Goal: Task Accomplishment & Management: Use online tool/utility

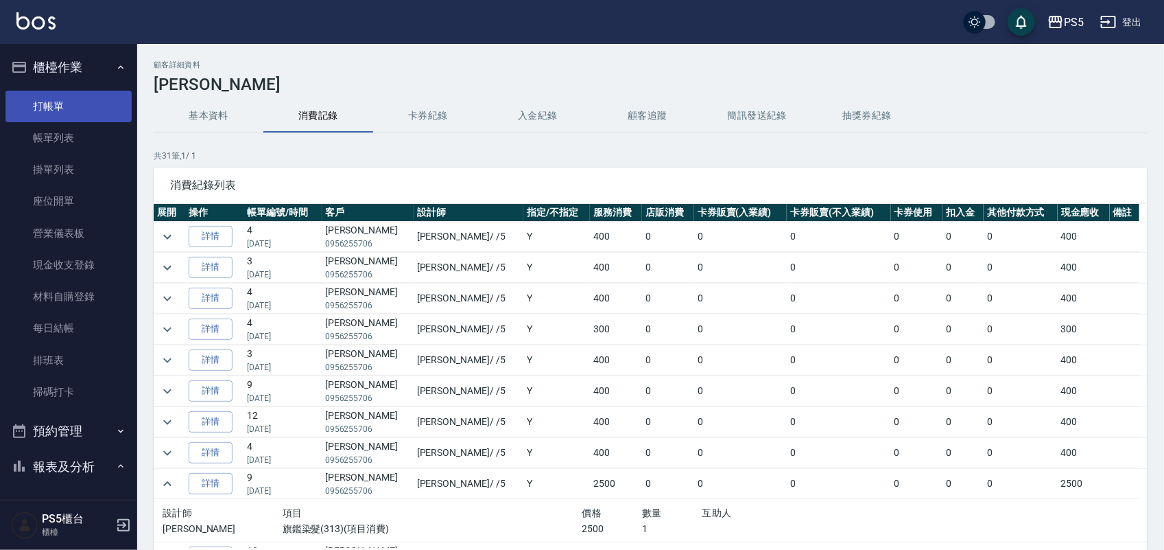
click at [71, 95] on link "打帳單" at bounding box center [68, 107] width 126 height 32
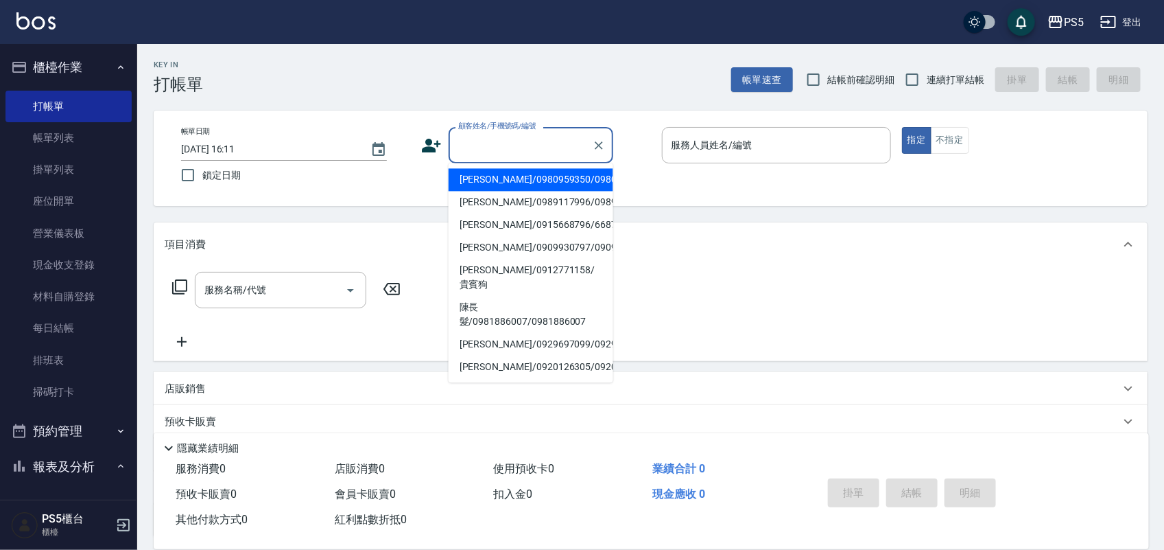
click at [486, 139] on input "顧客姓名/手機號碼/編號" at bounding box center [521, 145] width 132 height 24
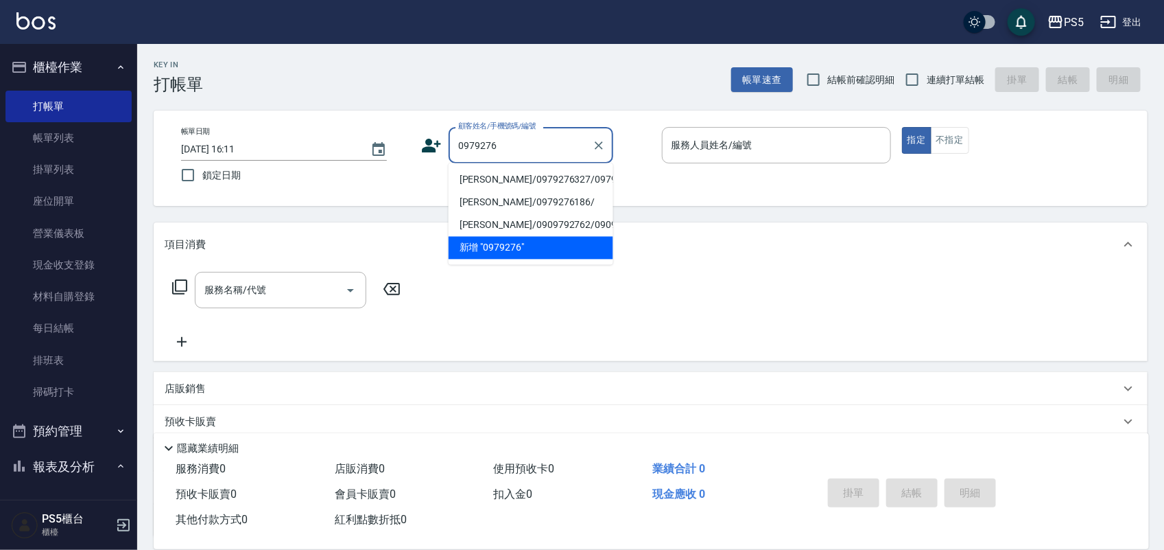
click at [510, 179] on li "[PERSON_NAME]/0979276327/0979276327" at bounding box center [531, 180] width 165 height 23
type input "[PERSON_NAME]/0979276327/0979276327"
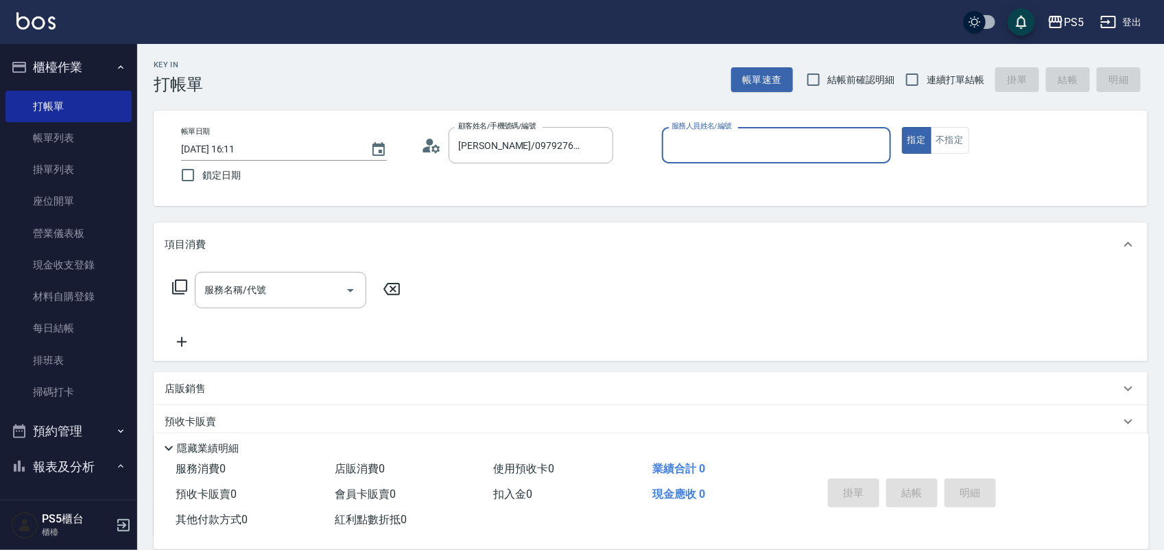
type input "[PERSON_NAME]-5"
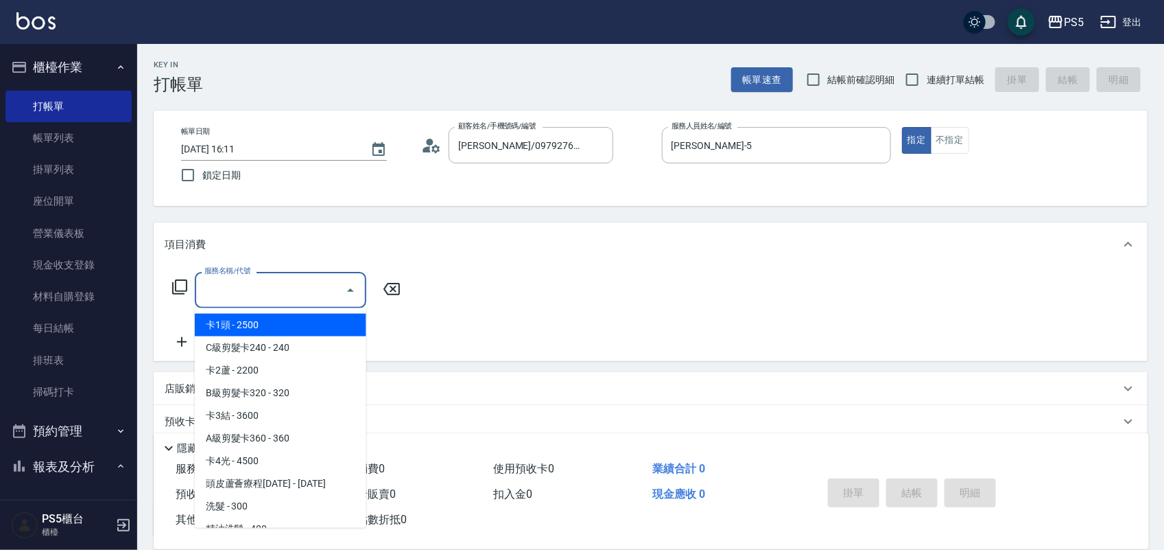
click at [290, 299] on input "服務名稱/代號" at bounding box center [270, 290] width 139 height 24
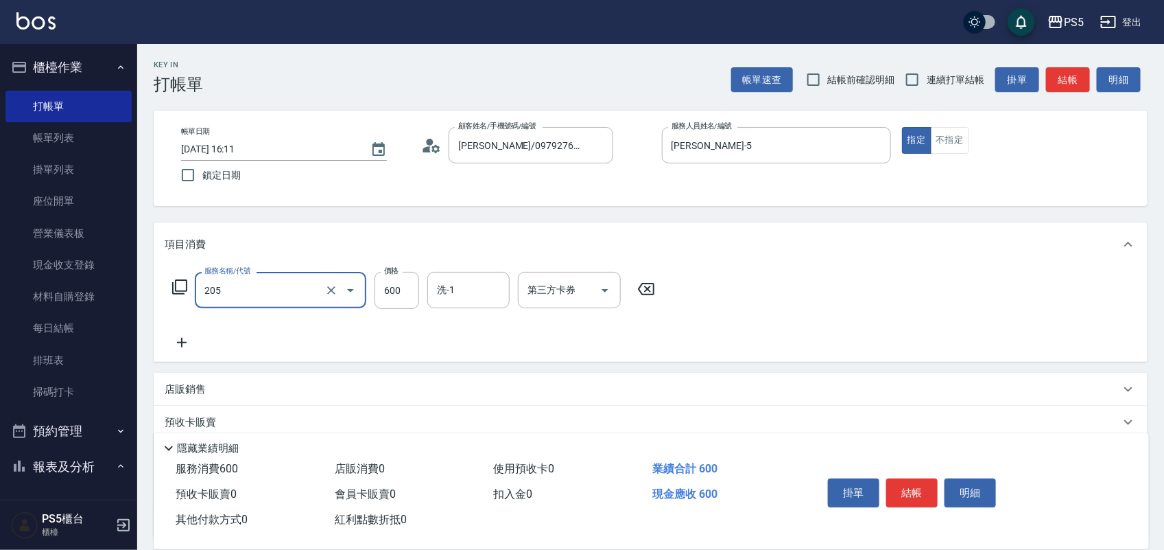
type input "A級洗剪600(205)"
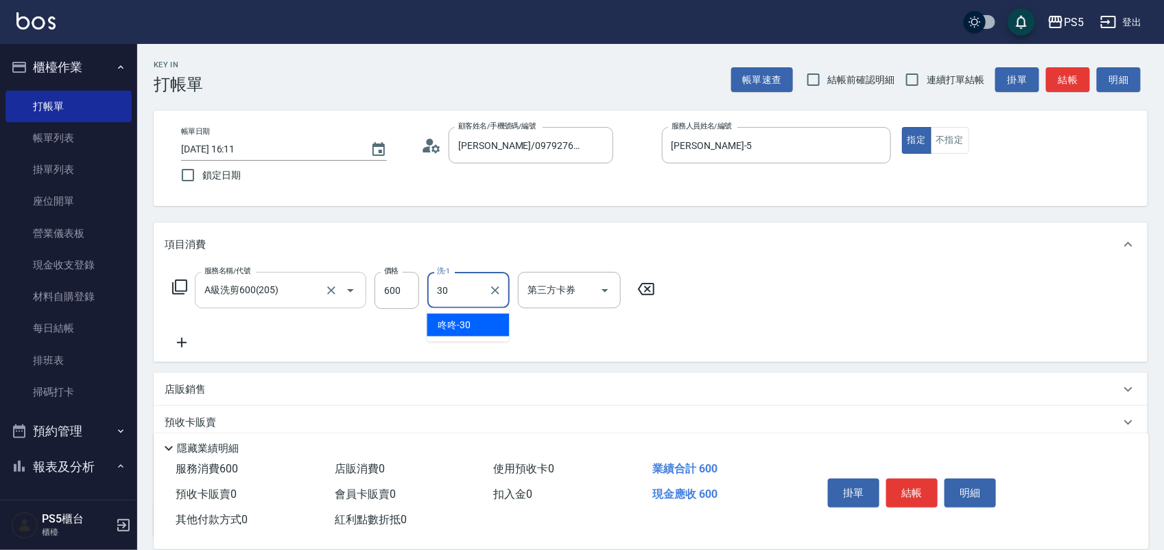
type input "咚咚-30"
click at [914, 484] on button "結帳" at bounding box center [912, 492] width 51 height 29
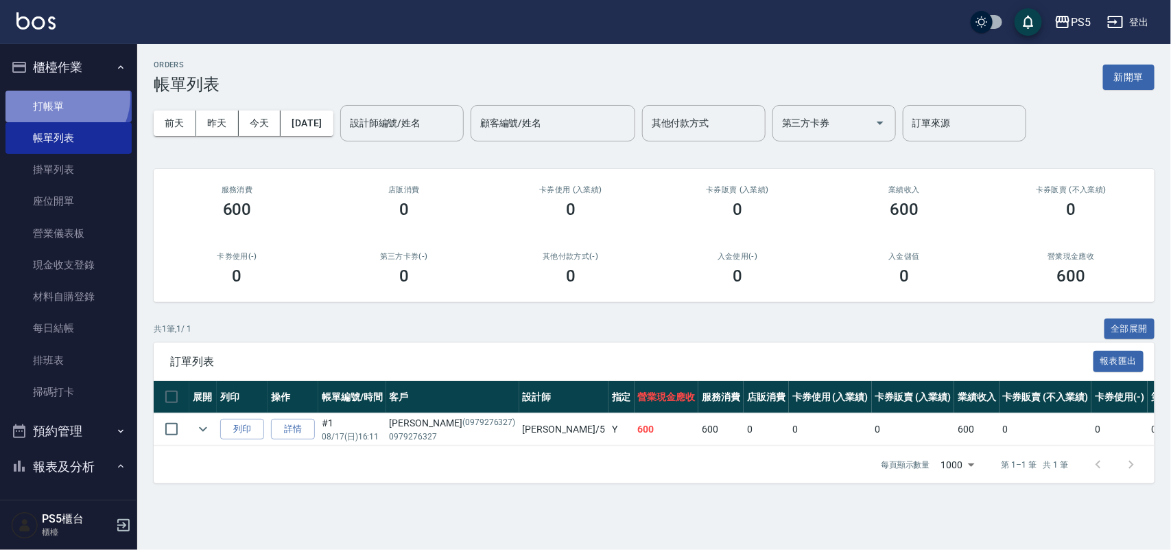
click at [64, 97] on link "打帳單" at bounding box center [68, 107] width 126 height 32
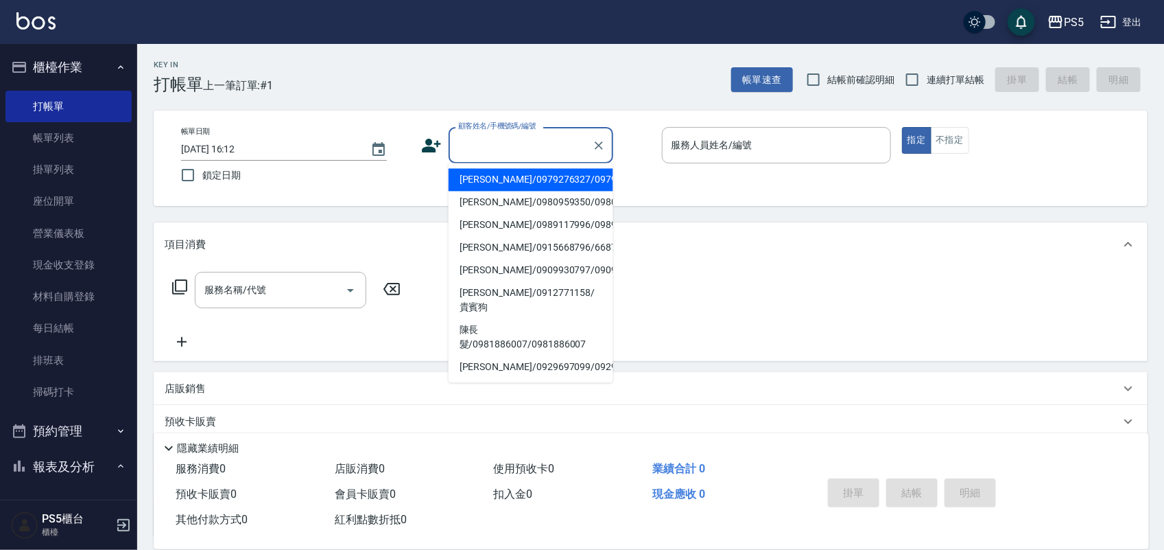
click at [488, 141] on input "顧客姓名/手機號碼/編號" at bounding box center [521, 145] width 132 height 24
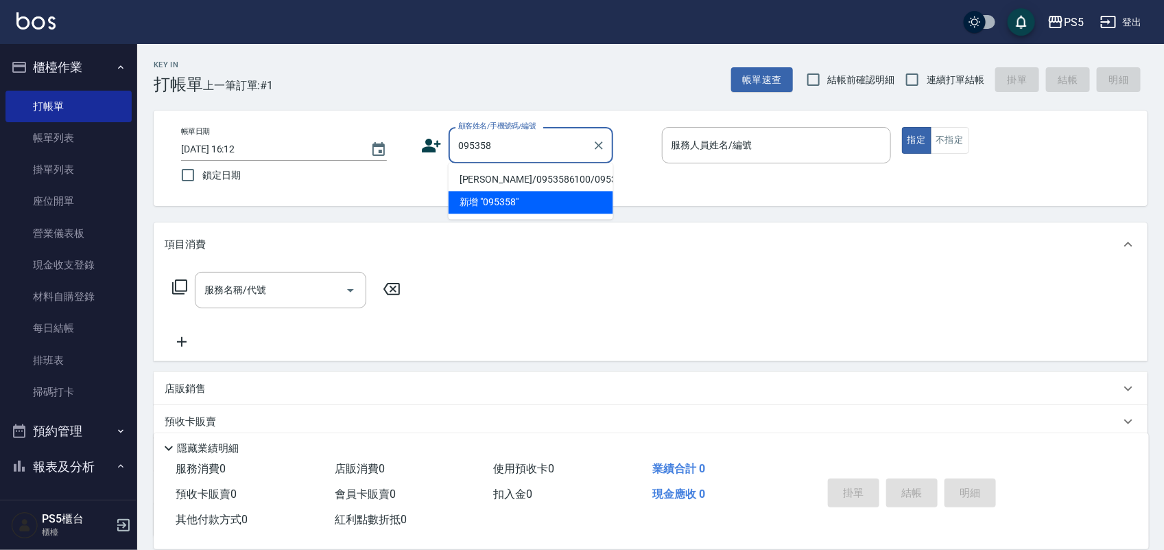
click at [489, 178] on li "[PERSON_NAME]/0953586100/0953586100" at bounding box center [531, 180] width 165 height 23
type input "[PERSON_NAME]/0953586100/0953586100"
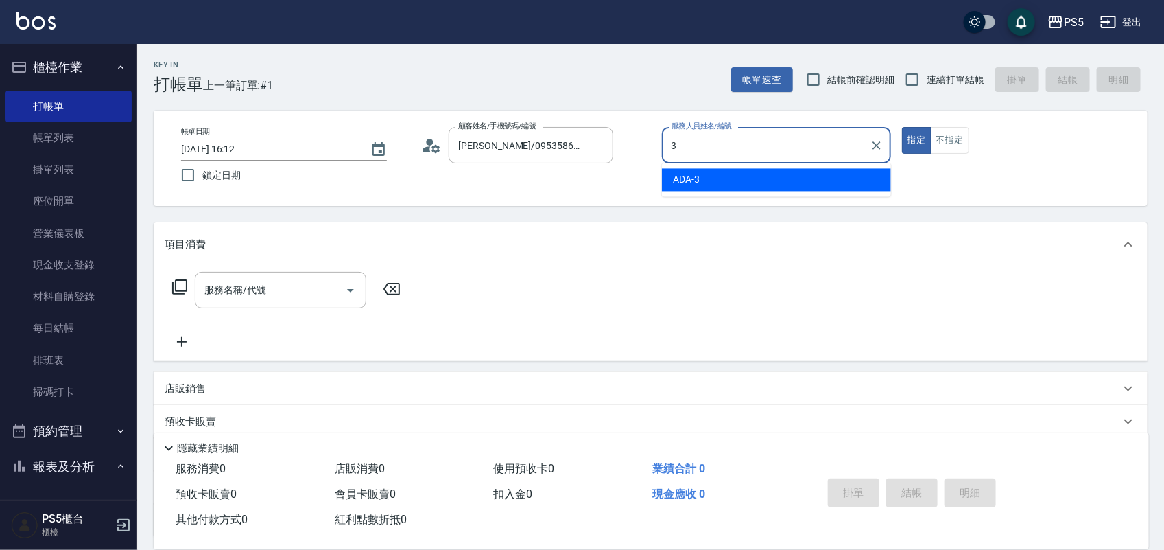
type input "ADA-3"
type button "true"
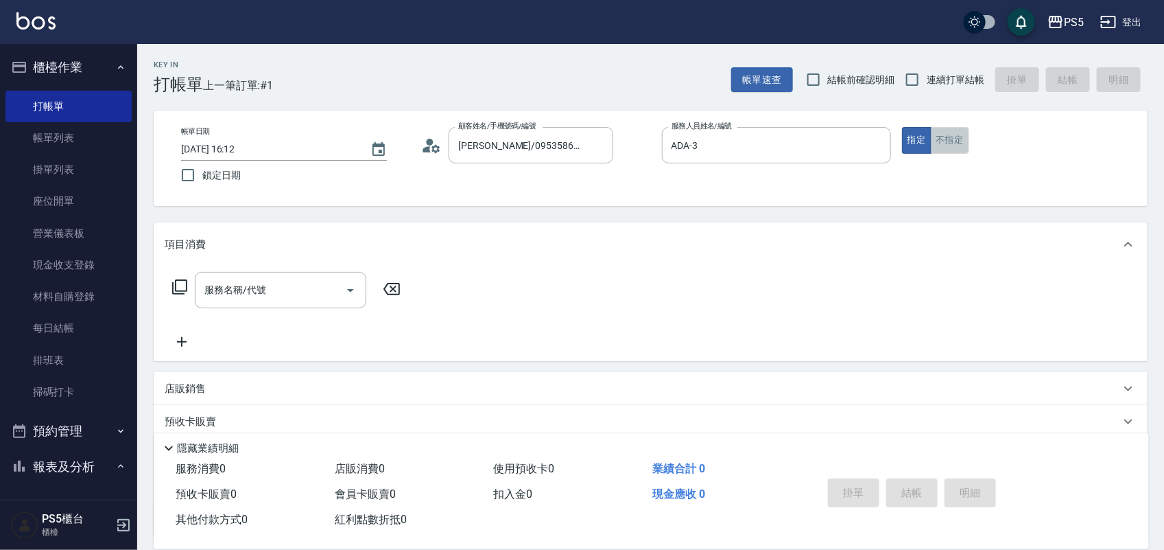
click at [959, 136] on button "不指定" at bounding box center [950, 140] width 38 height 27
click at [255, 295] on input "服務名稱/代號" at bounding box center [270, 290] width 139 height 24
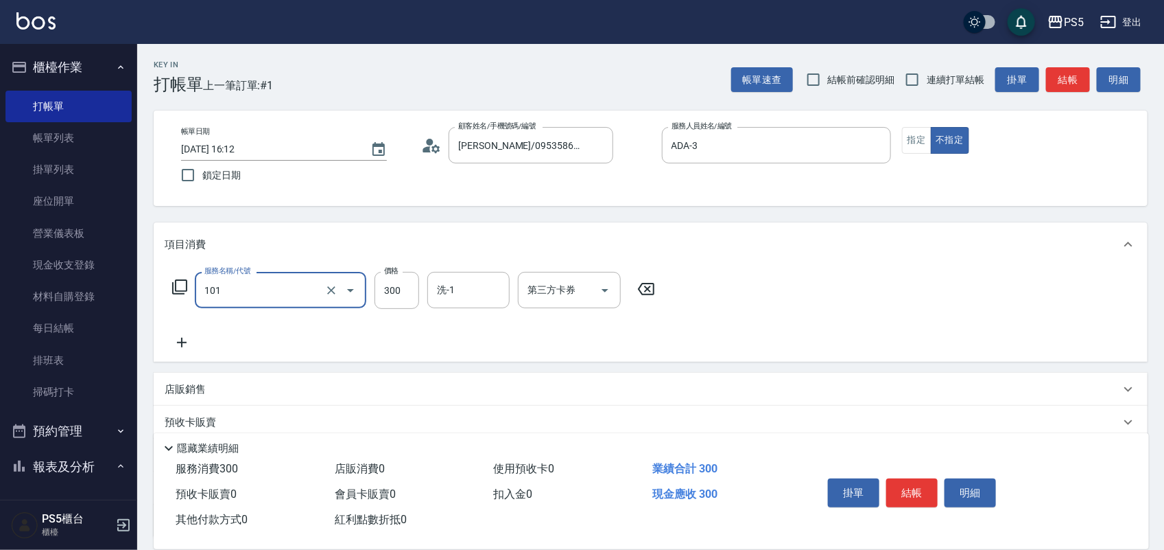
type input "洗髮(101)"
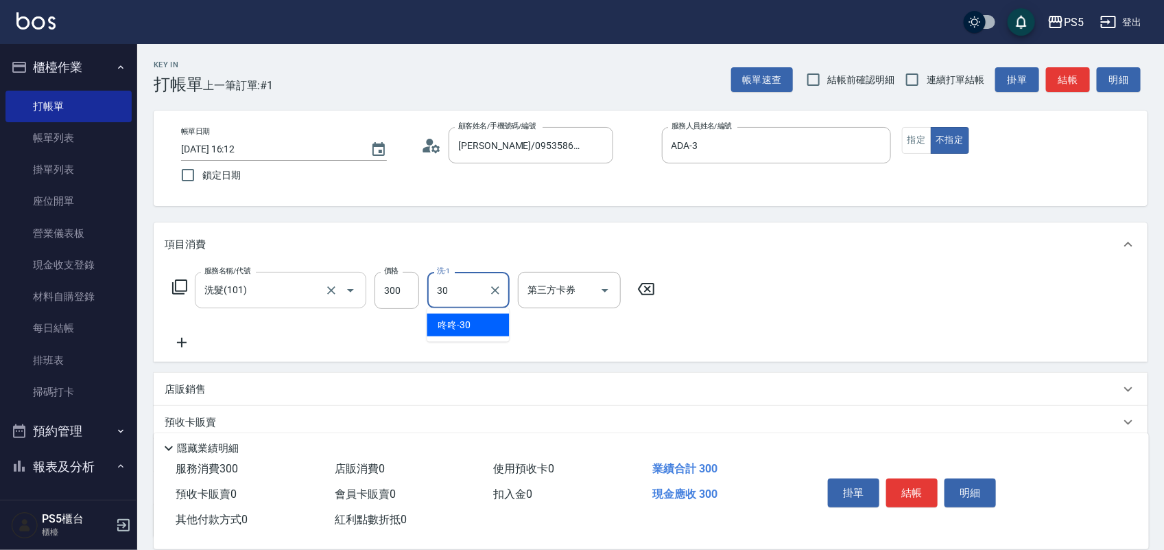
type input "咚咚-30"
click at [917, 486] on button "結帳" at bounding box center [912, 492] width 51 height 29
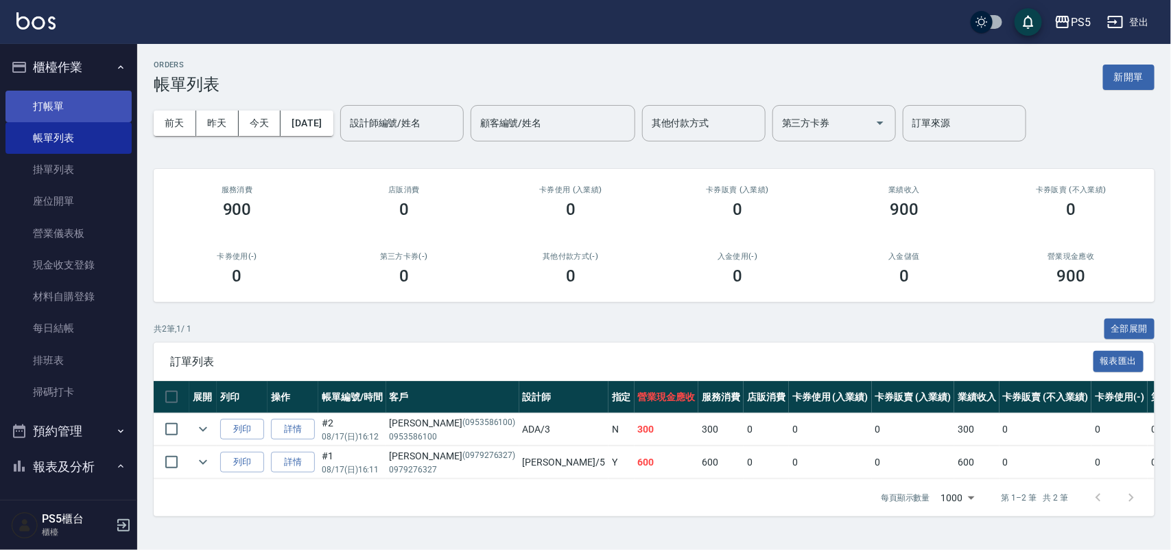
click at [63, 96] on link "打帳單" at bounding box center [68, 107] width 126 height 32
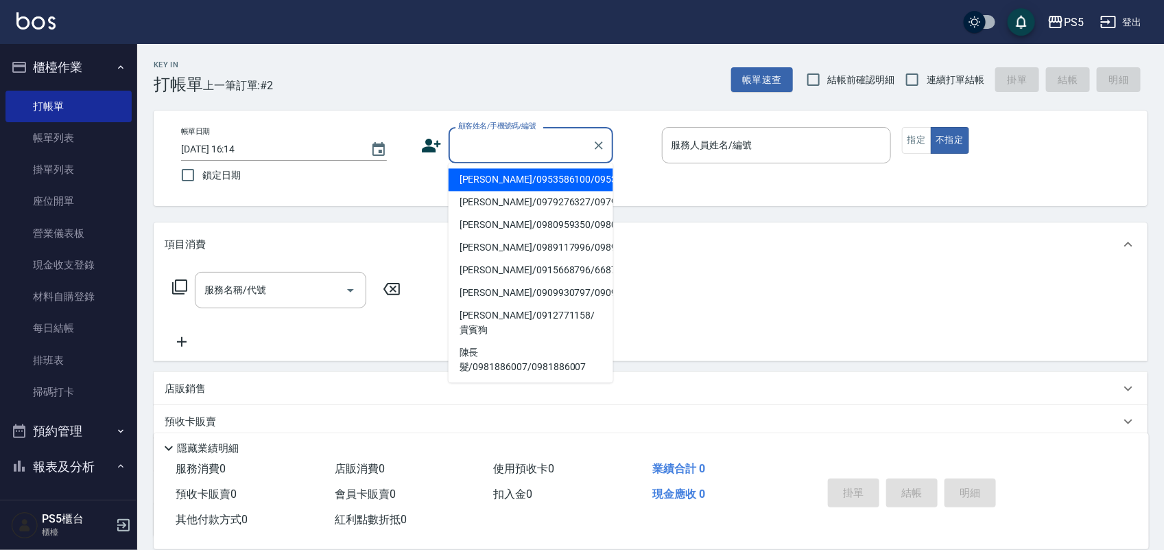
click at [494, 143] on input "顧客姓名/手機號碼/編號" at bounding box center [521, 145] width 132 height 24
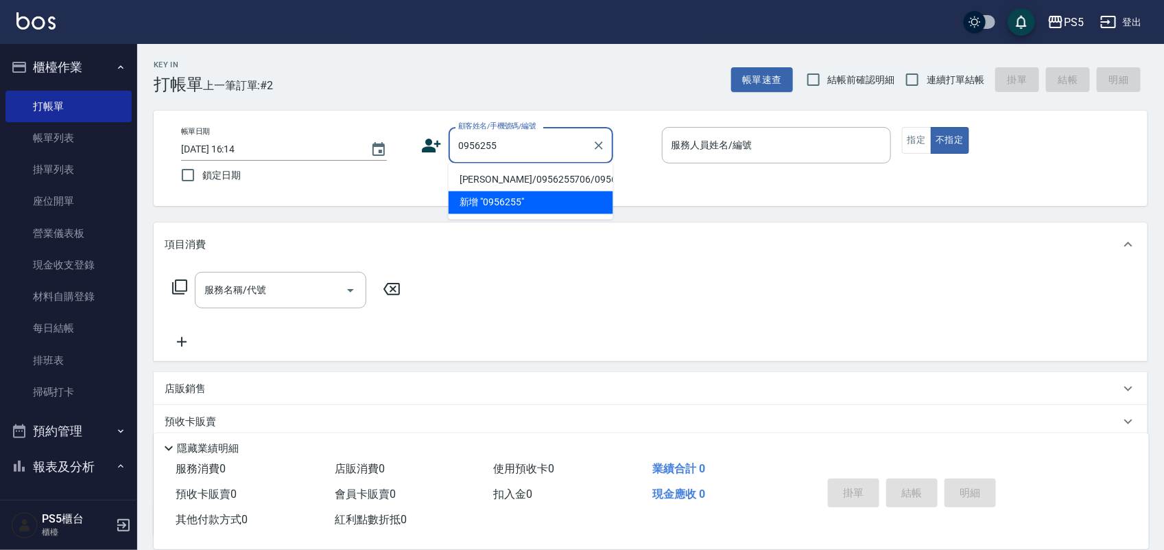
click at [473, 191] on li "[PERSON_NAME]/0956255706/0956255706" at bounding box center [531, 180] width 165 height 23
type input "[PERSON_NAME]/0956255706/0956255706"
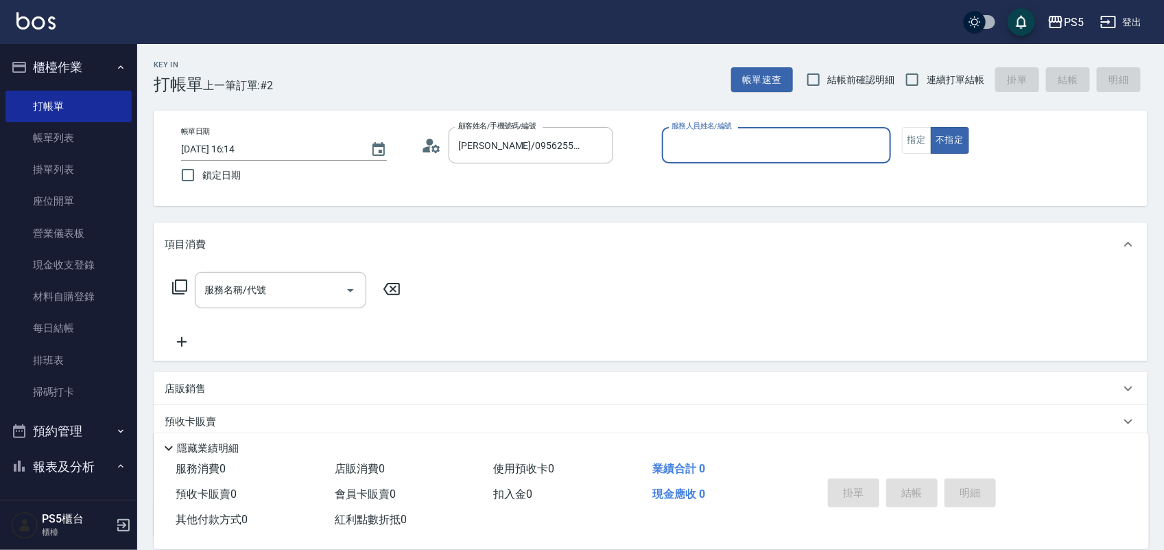
type input "[PERSON_NAME]-5"
click at [925, 144] on button "指定" at bounding box center [917, 140] width 30 height 27
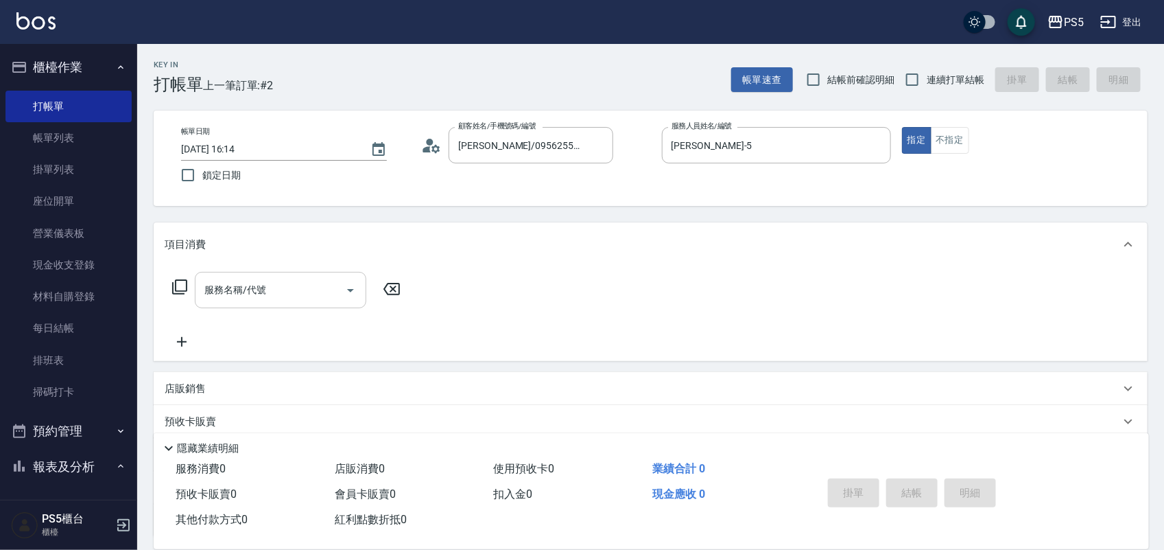
click at [259, 303] on div "服務名稱/代號" at bounding box center [281, 290] width 172 height 36
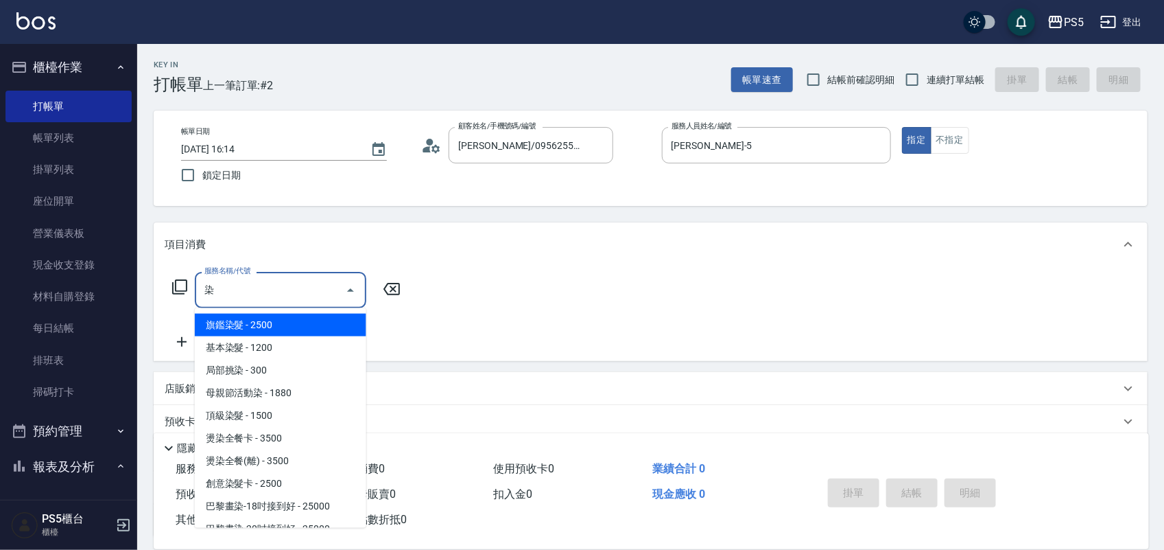
click at [244, 328] on span "旗鑑染髮 - 2500" at bounding box center [281, 325] width 172 height 23
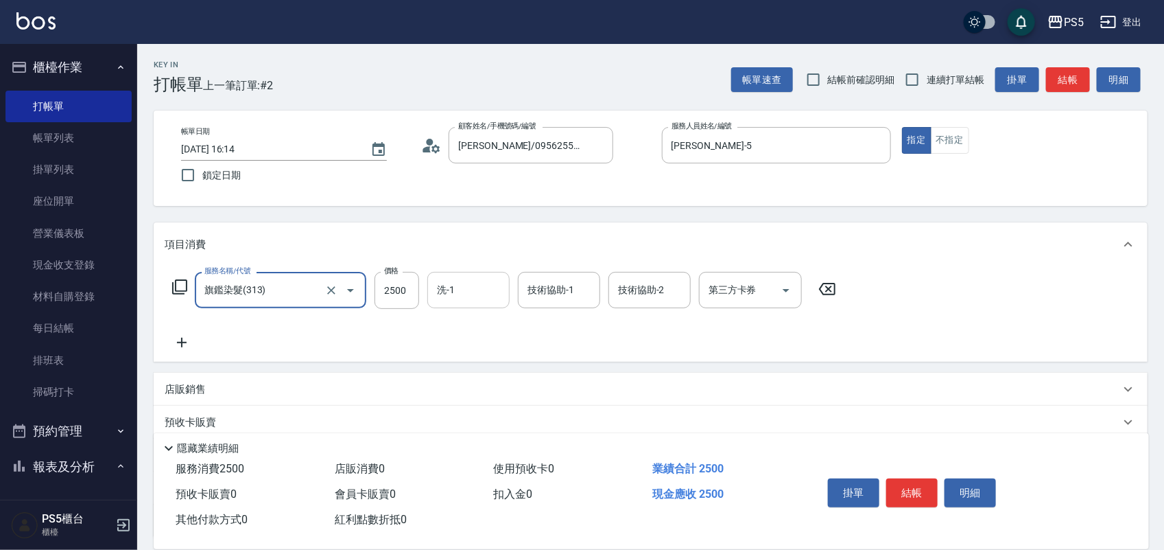
type input "旗鑑染髮(313)"
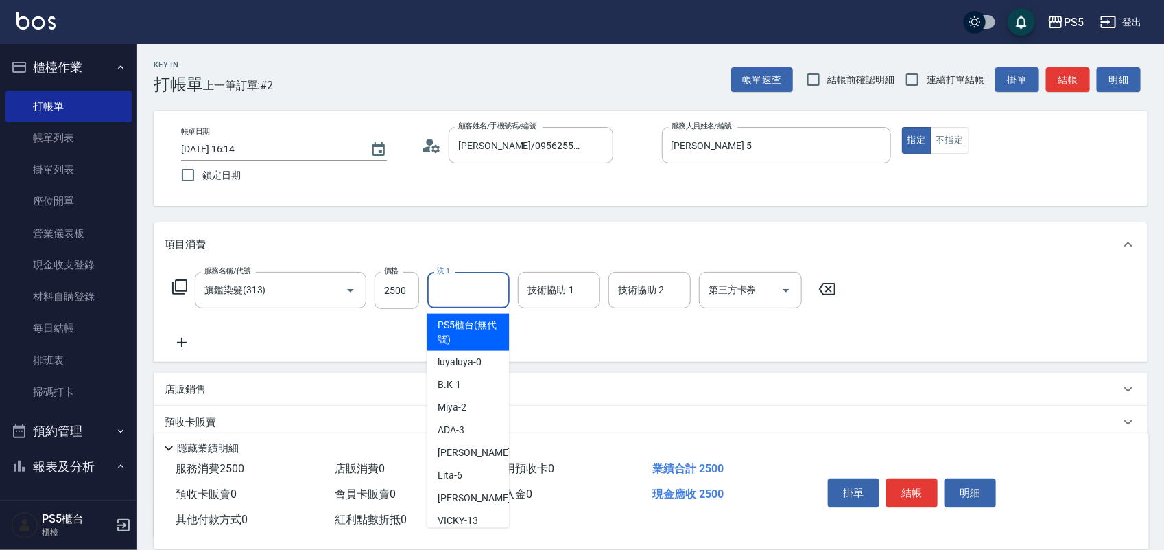
click at [470, 281] on input "洗-1" at bounding box center [469, 290] width 70 height 24
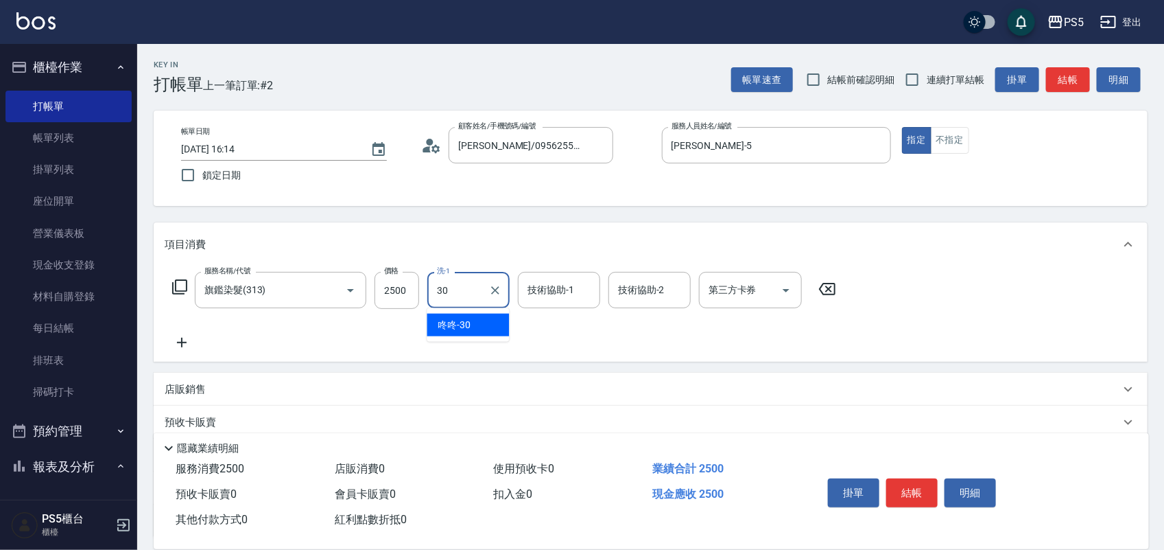
type input "咚咚-30"
click at [906, 482] on button "結帳" at bounding box center [912, 492] width 51 height 29
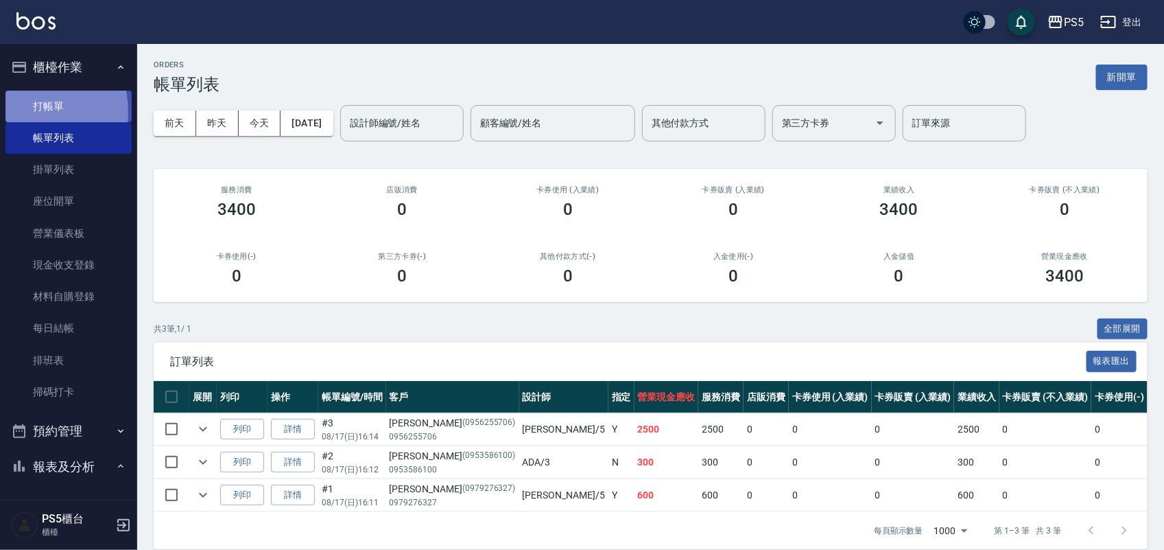
click at [27, 111] on link "打帳單" at bounding box center [68, 107] width 126 height 32
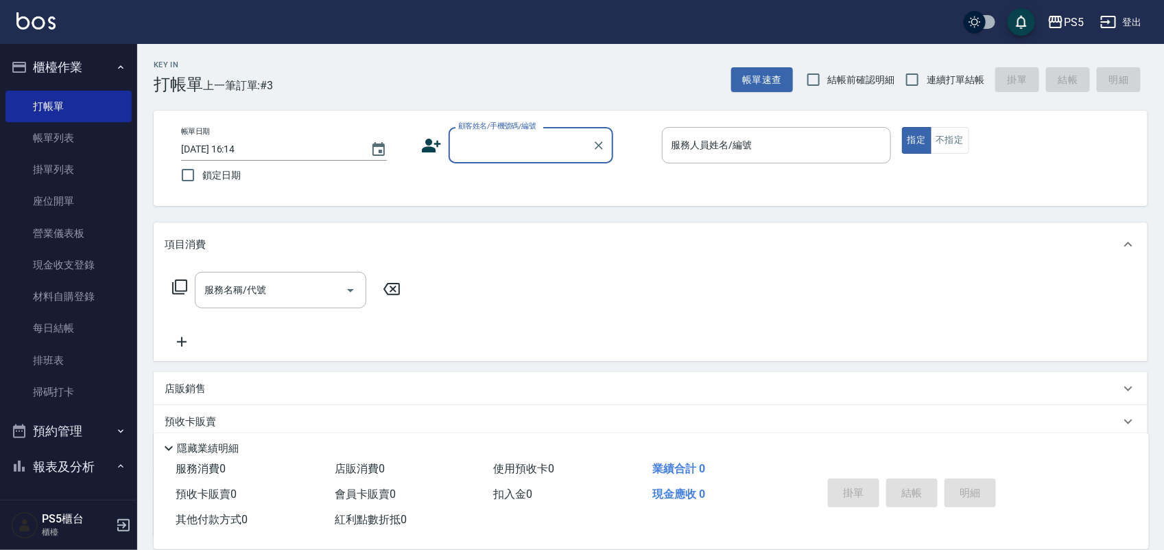
click at [477, 152] on input "顧客姓名/手機號碼/編號" at bounding box center [521, 145] width 132 height 24
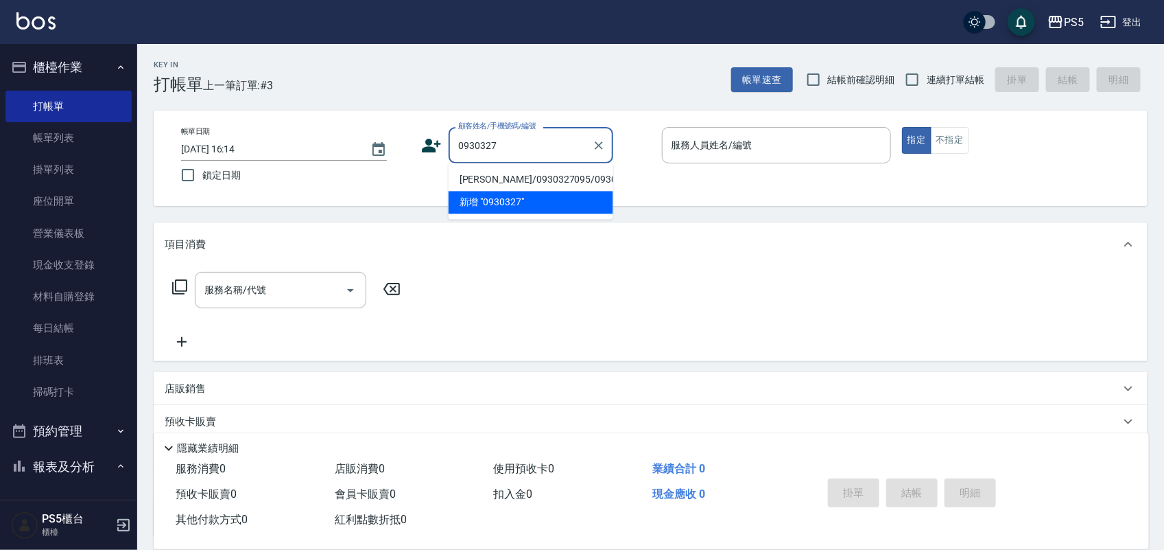
click at [469, 189] on li "[PERSON_NAME]/0930327095/0930327095" at bounding box center [531, 180] width 165 height 23
type input "[PERSON_NAME]/0930327095/0930327095"
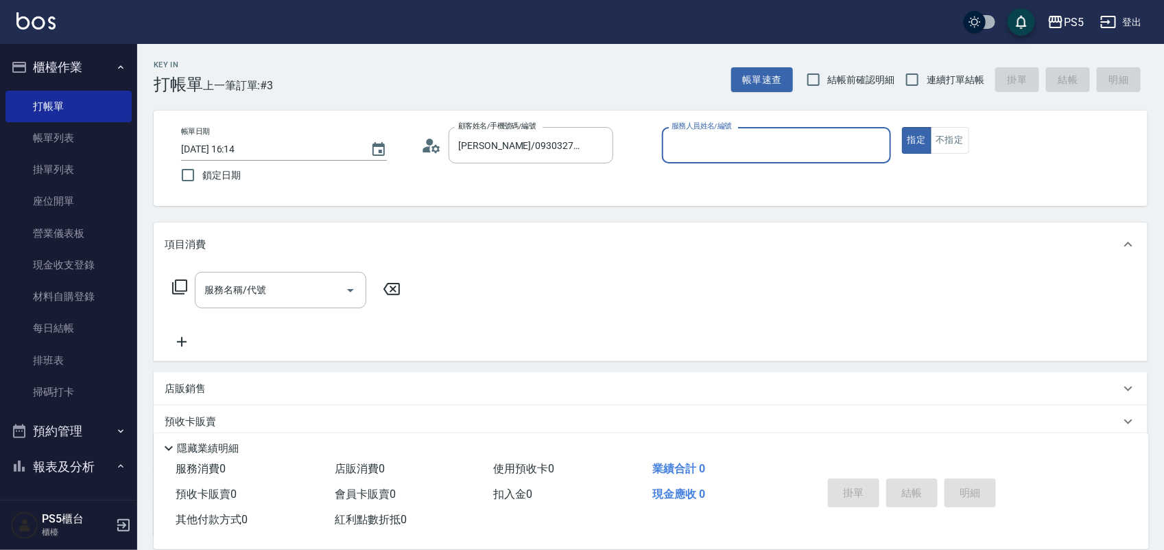
type input "[PERSON_NAME]-5"
click at [597, 143] on icon "Clear" at bounding box center [599, 145] width 8 height 8
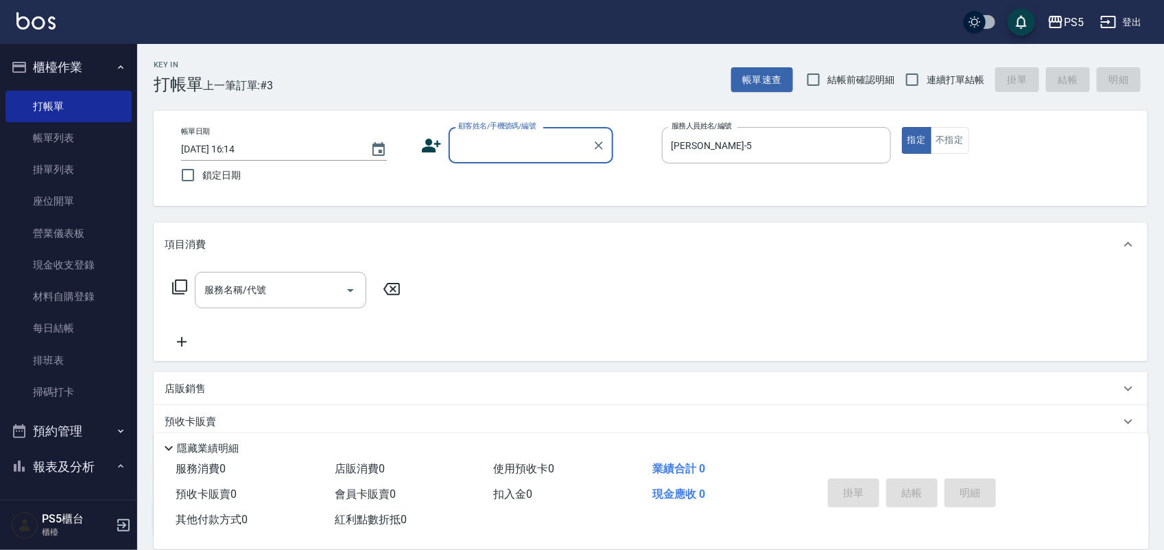
click at [539, 148] on input "顧客姓名/手機號碼/編號" at bounding box center [521, 145] width 132 height 24
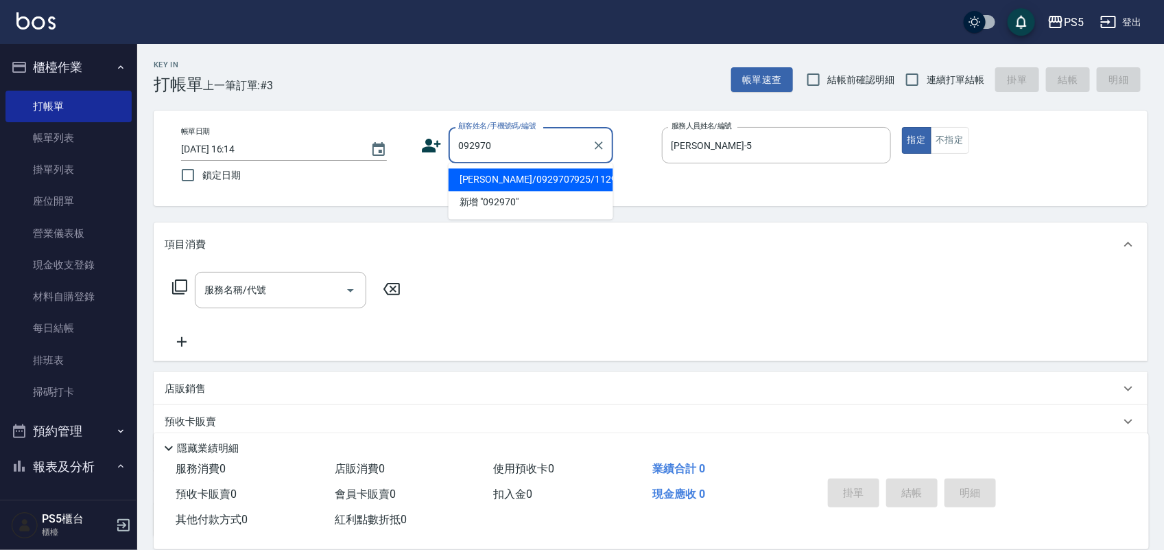
click at [478, 182] on li "[PERSON_NAME]/0929707925/11290" at bounding box center [531, 180] width 165 height 23
type input "[PERSON_NAME]/0929707925/11290"
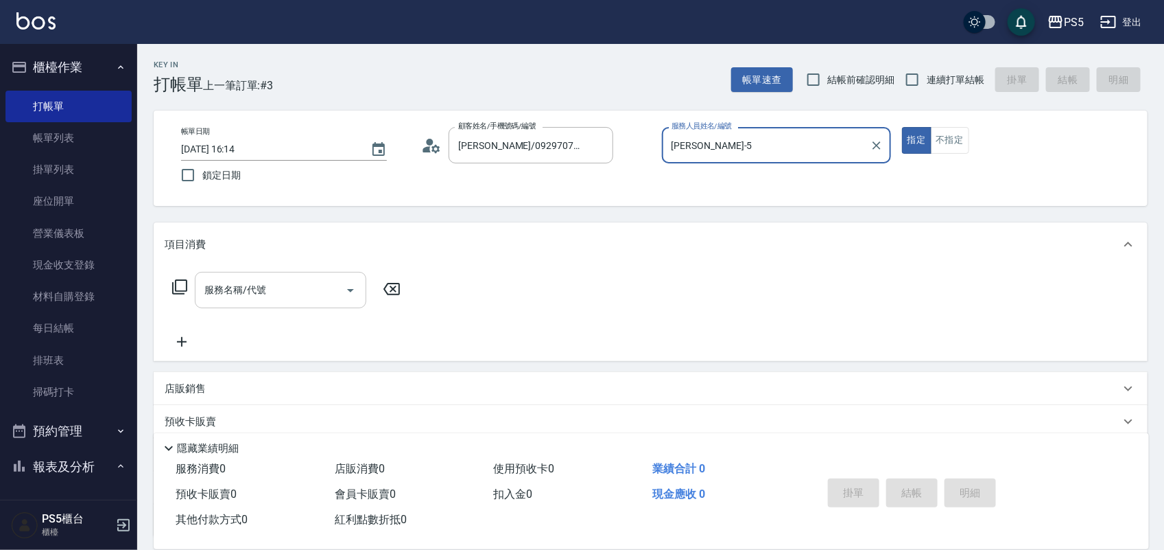
click at [255, 283] on div "服務名稱/代號 服務名稱/代號" at bounding box center [281, 290] width 172 height 36
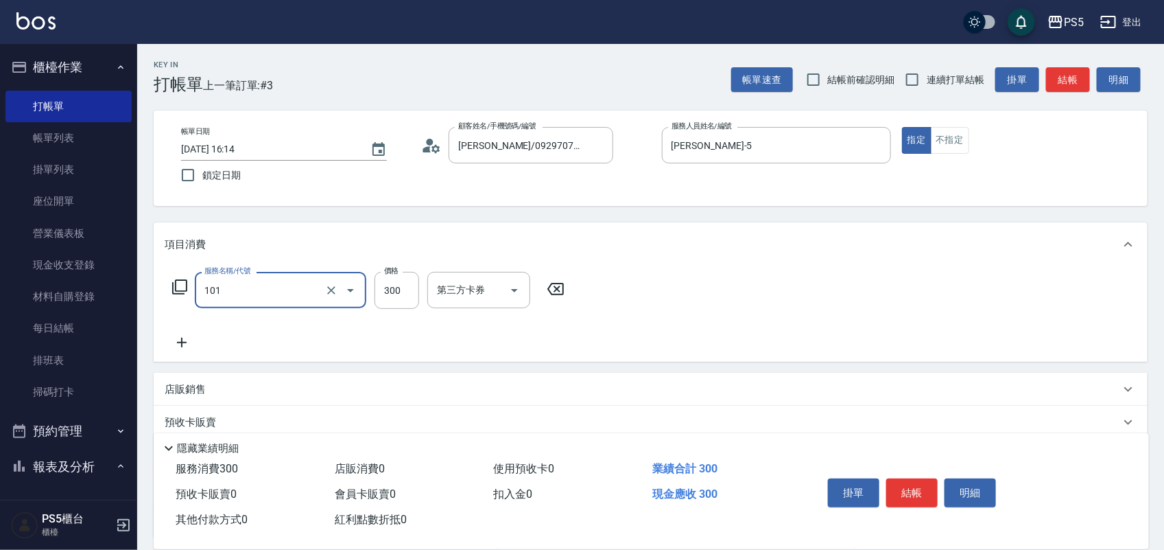
type input "洗髮(101)"
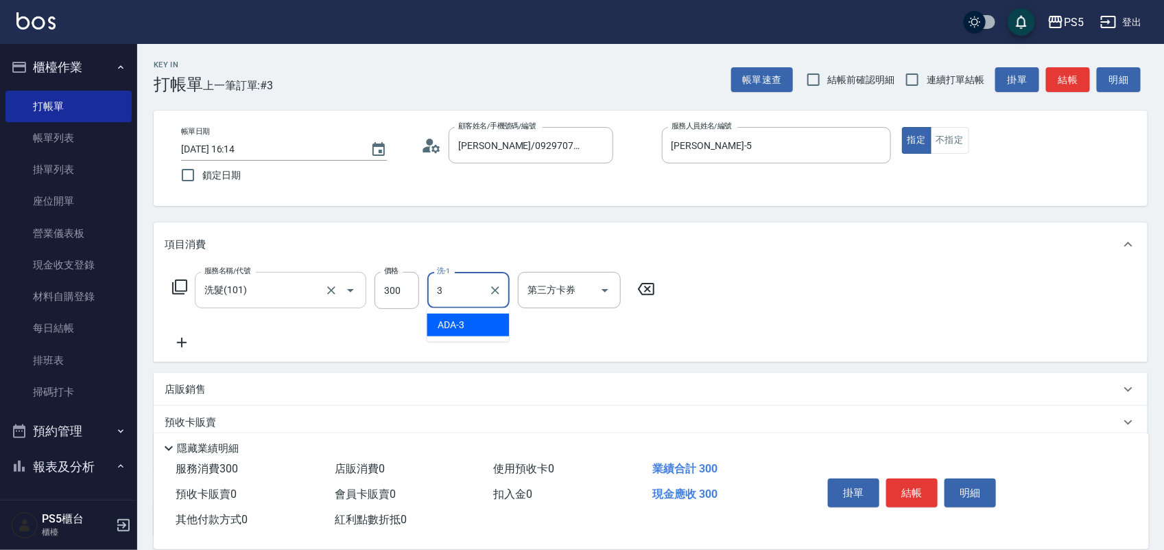
type input "ADA-3"
click at [502, 295] on button "Clear" at bounding box center [495, 290] width 19 height 19
click at [485, 289] on input "洗-1" at bounding box center [469, 290] width 70 height 24
type input "咚咚-30"
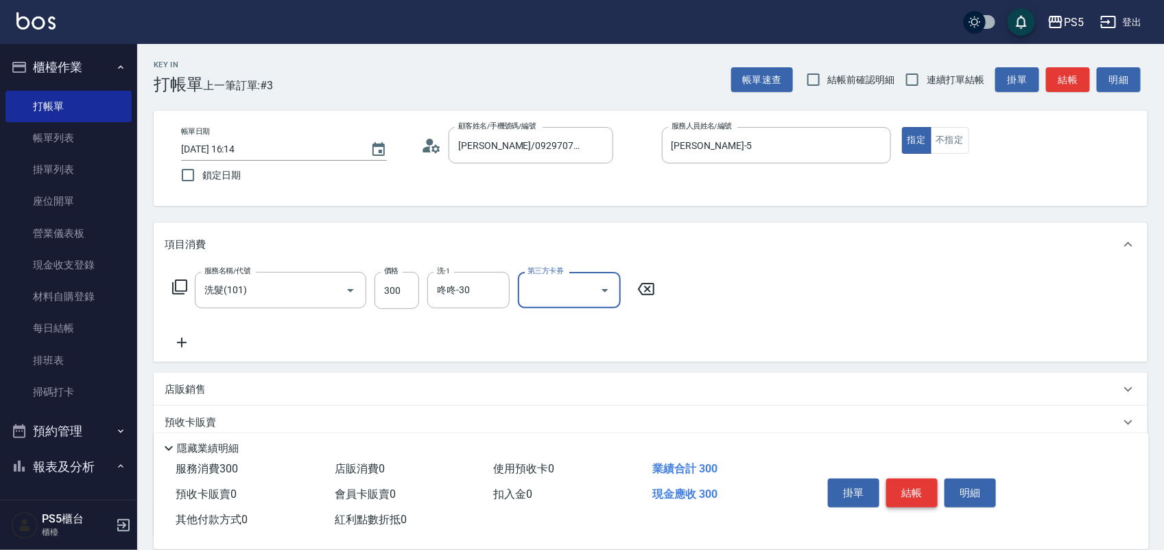
click at [913, 488] on button "結帳" at bounding box center [912, 492] width 51 height 29
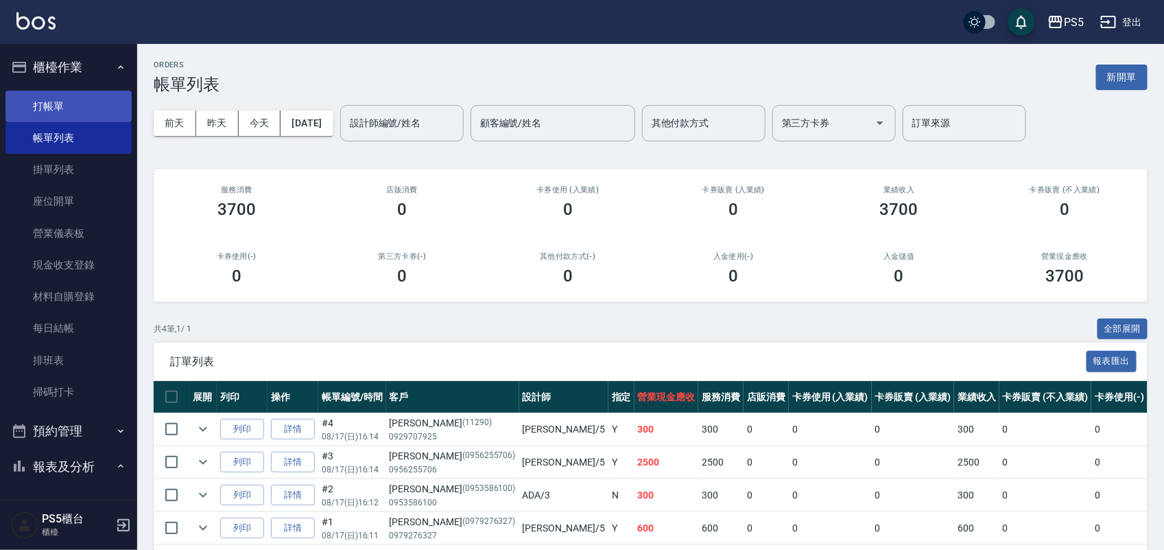
click at [75, 101] on link "打帳單" at bounding box center [68, 107] width 126 height 32
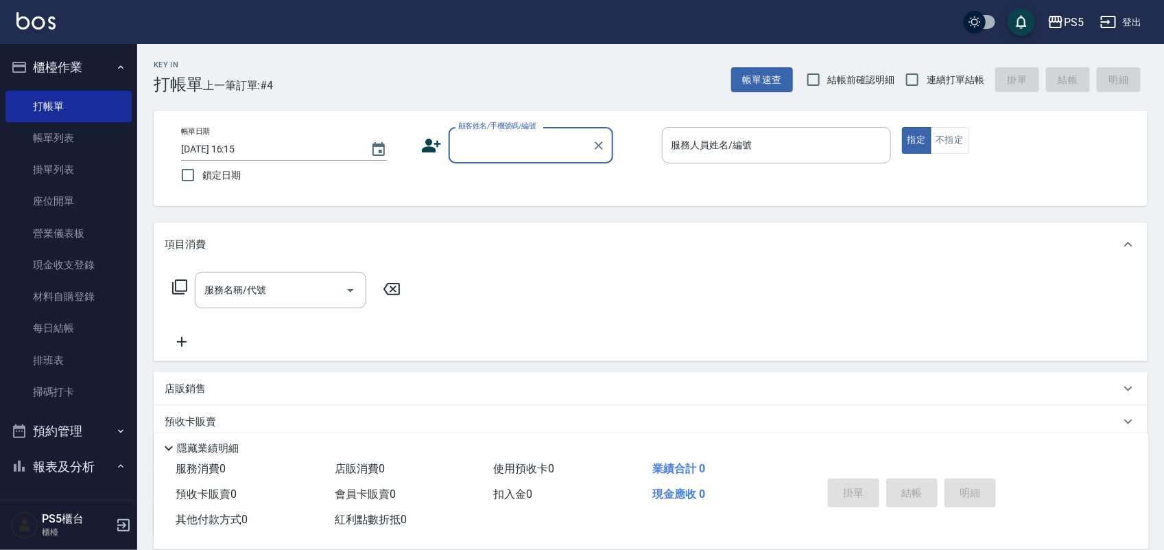
click at [477, 144] on input "顧客姓名/手機號碼/編號" at bounding box center [521, 145] width 132 height 24
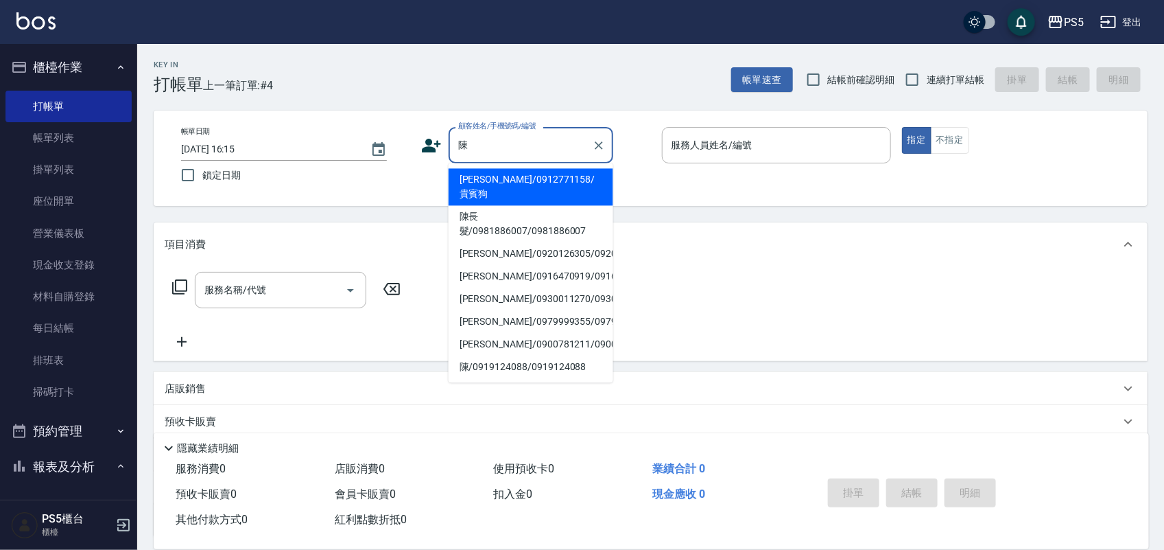
click at [468, 218] on li "陳長髮/0981886007/0981886007" at bounding box center [531, 224] width 165 height 37
type input "陳長髮/0981886007/0981886007"
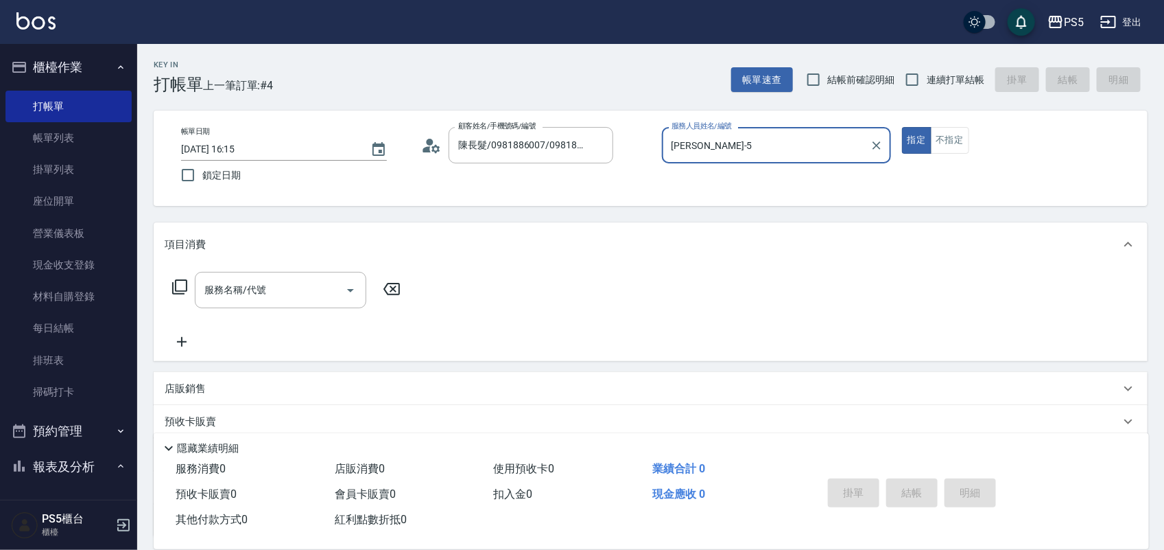
type input "[PERSON_NAME]-5"
click at [272, 293] on input "服務名稱/代號" at bounding box center [270, 290] width 139 height 24
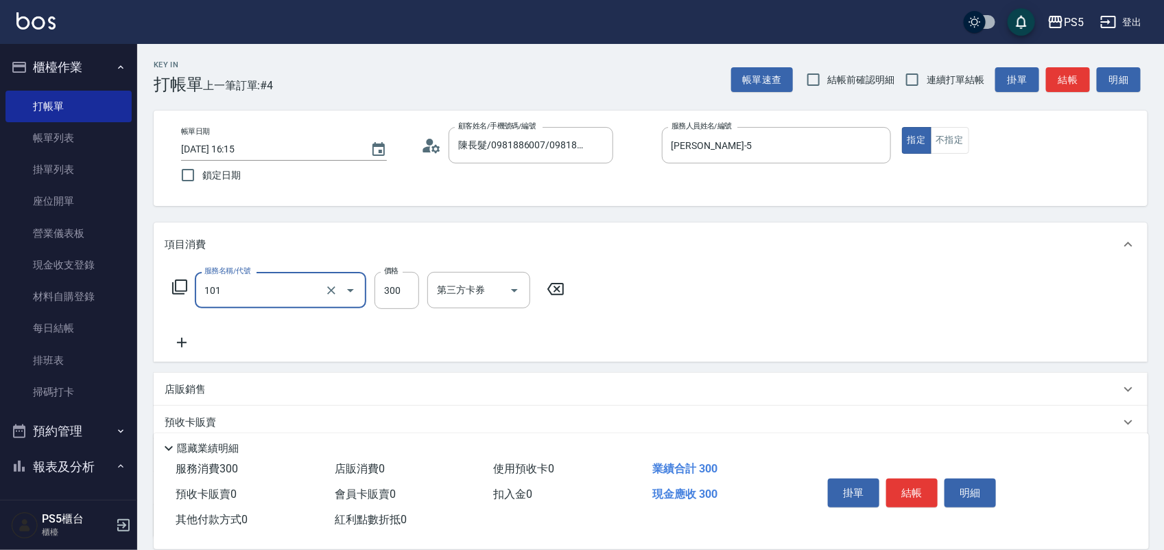
type input "洗髮(101)"
type input "400"
click at [921, 491] on button "結帳" at bounding box center [912, 492] width 51 height 29
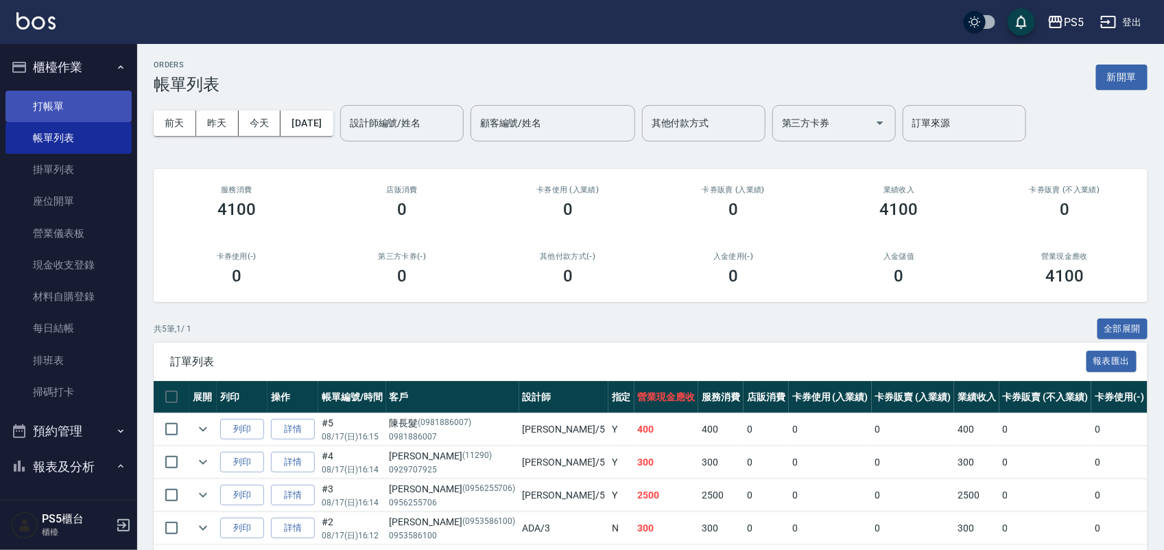
click at [55, 107] on link "打帳單" at bounding box center [68, 107] width 126 height 32
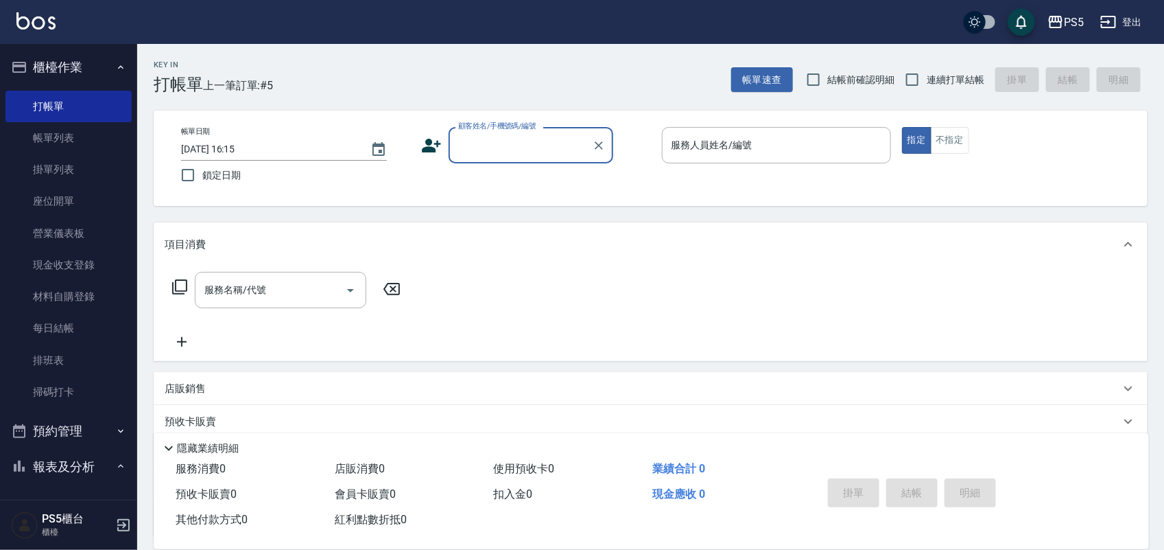
click at [464, 148] on input "顧客姓名/手機號碼/編號" at bounding box center [521, 145] width 132 height 24
click at [470, 139] on input "0*30327" at bounding box center [521, 145] width 132 height 24
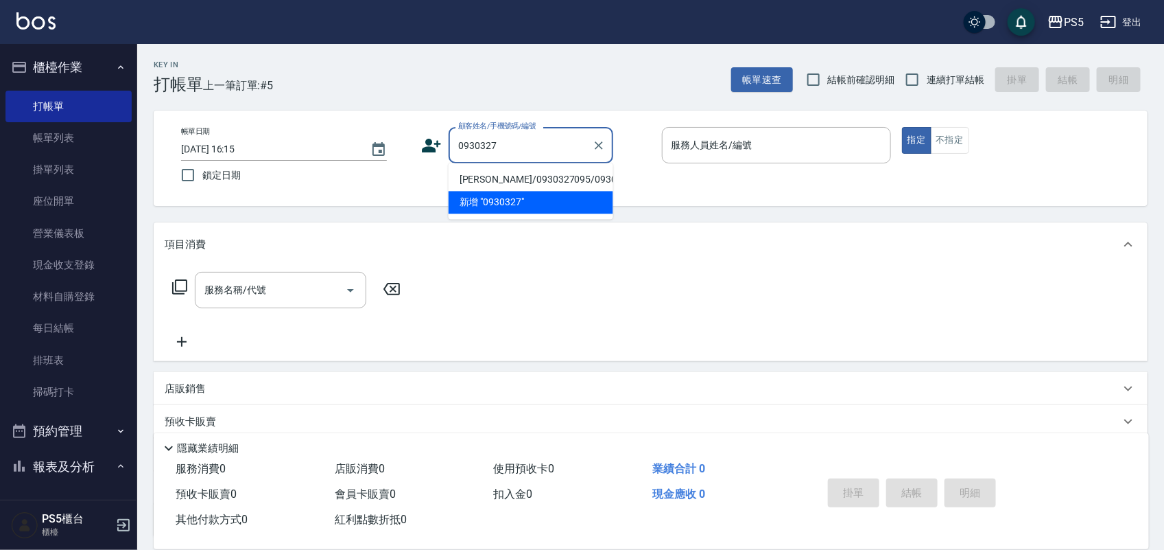
click at [492, 190] on li "[PERSON_NAME]/0930327095/0930327095" at bounding box center [531, 180] width 165 height 23
type input "[PERSON_NAME]/0930327095/0930327095"
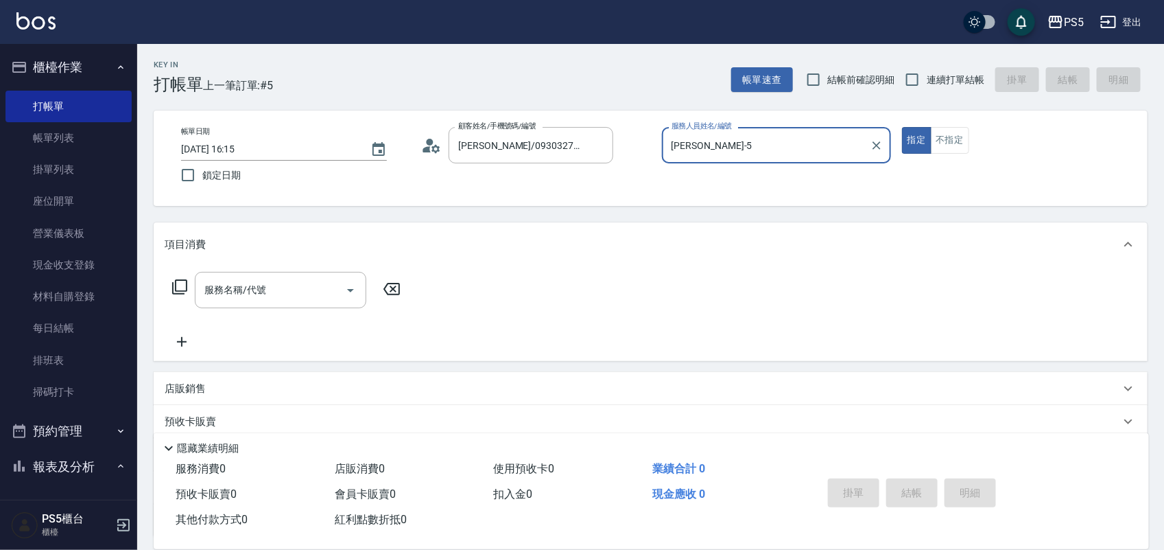
type input "[PERSON_NAME]-5"
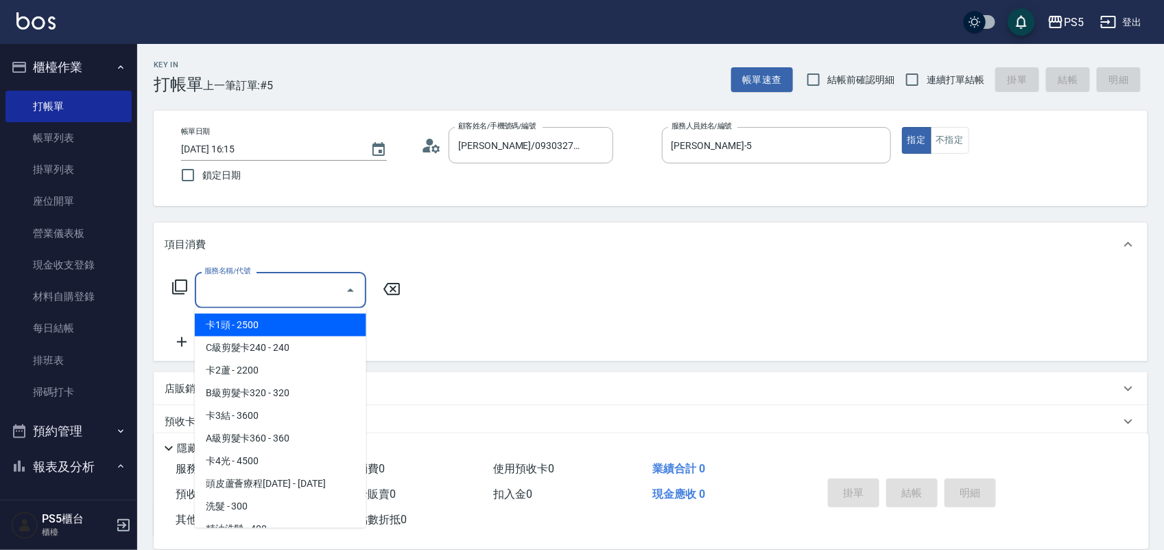
click at [296, 293] on input "服務名稱/代號" at bounding box center [270, 290] width 139 height 24
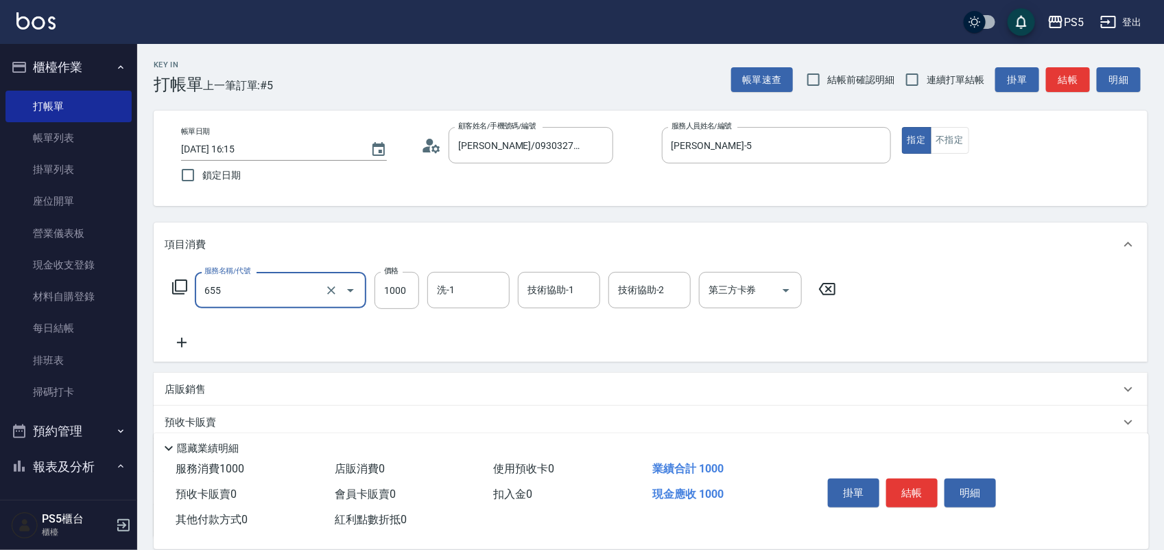
type input "拆接(655)"
click at [401, 290] on input "500" at bounding box center [397, 290] width 45 height 37
type input "5000"
click at [179, 347] on icon at bounding box center [182, 342] width 34 height 16
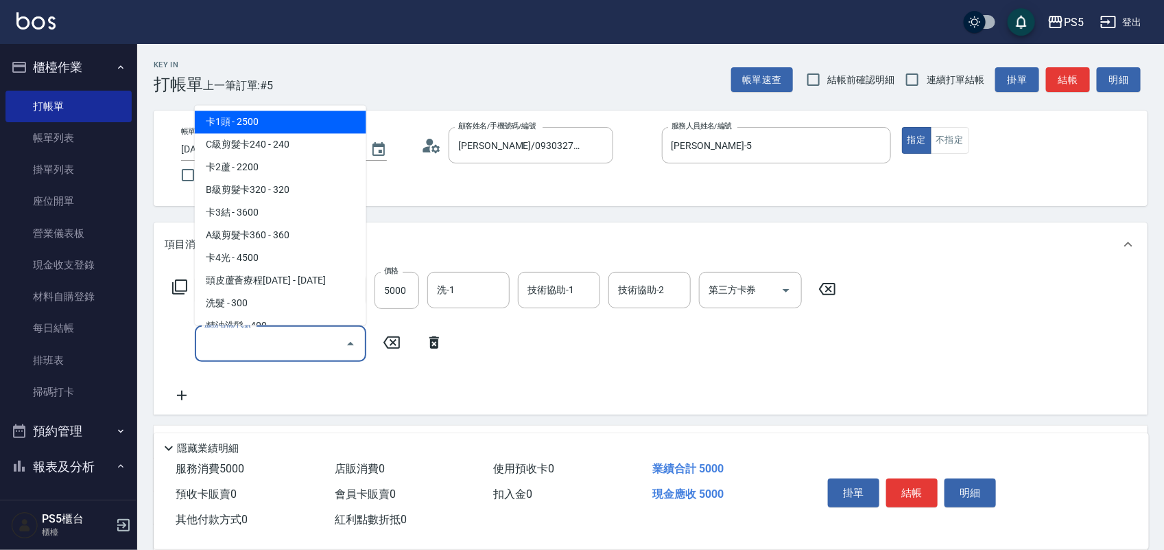
click at [215, 344] on input "服務名稱/代號" at bounding box center [270, 343] width 139 height 24
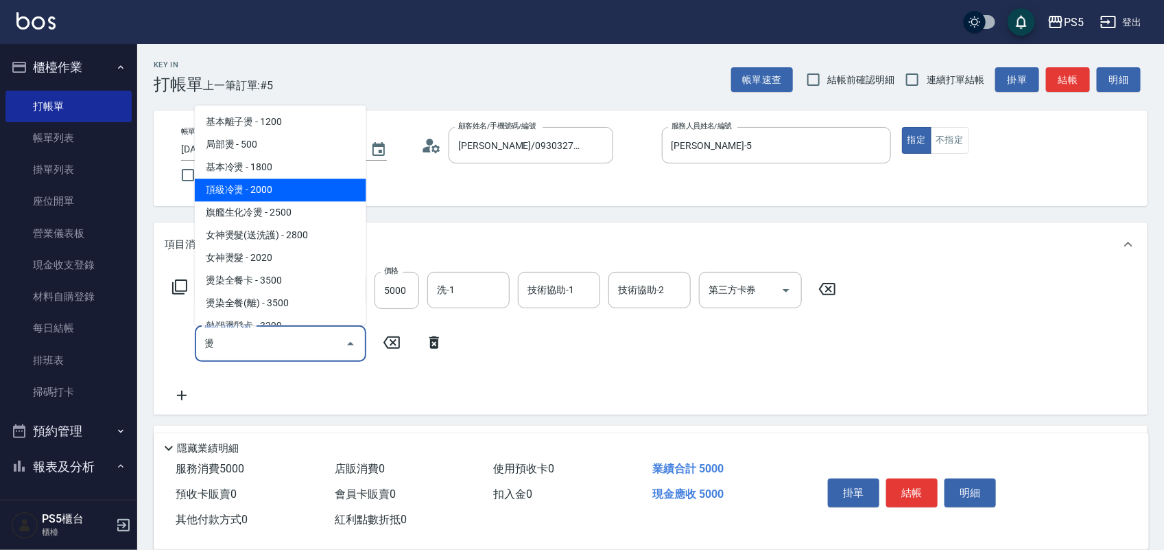
click at [268, 189] on span "頂級冷燙 - 2000" at bounding box center [281, 189] width 172 height 23
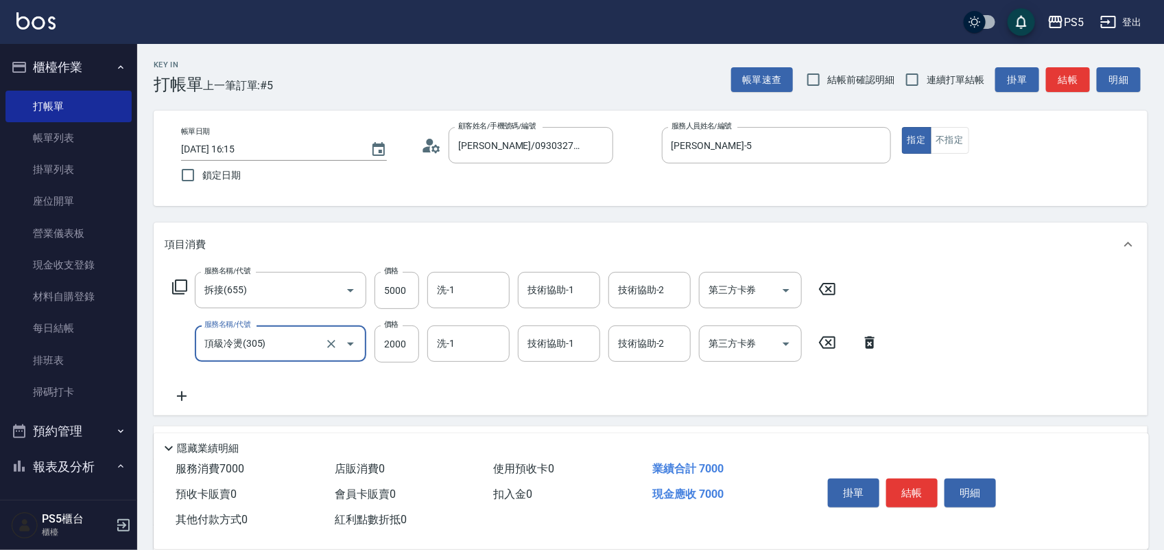
type input "頂級冷燙(305)"
click at [183, 396] on icon at bounding box center [182, 396] width 10 height 10
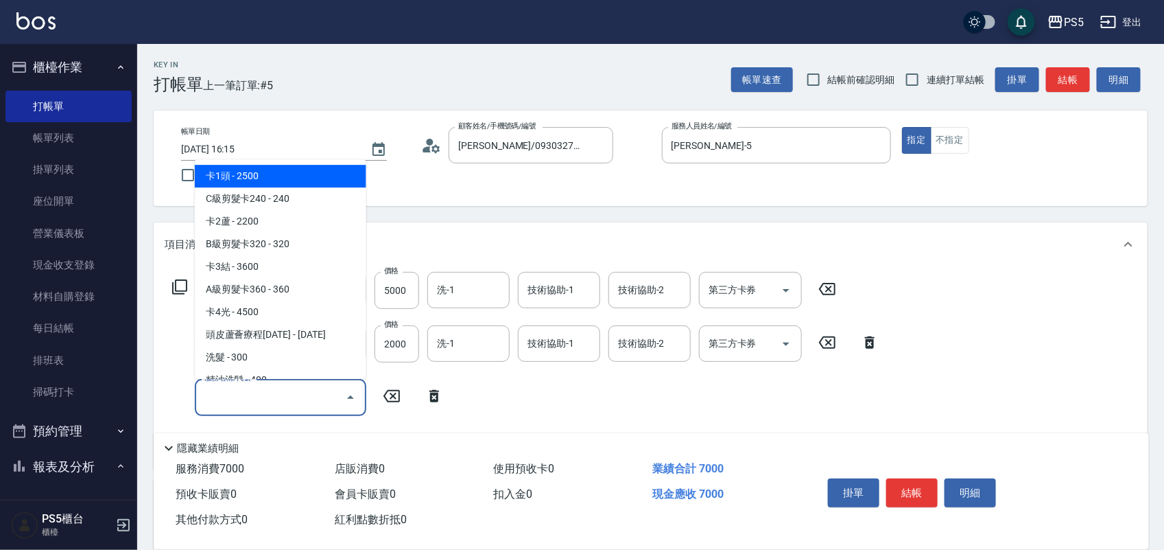
click at [238, 389] on input "服務名稱/代號" at bounding box center [270, 397] width 139 height 24
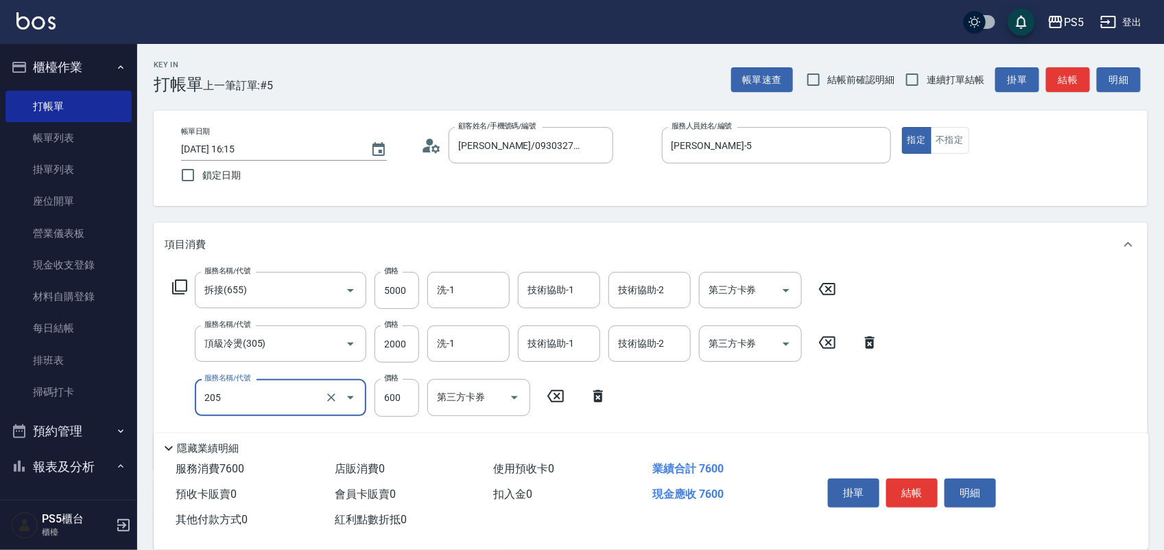
type input "A級洗剪600(205)"
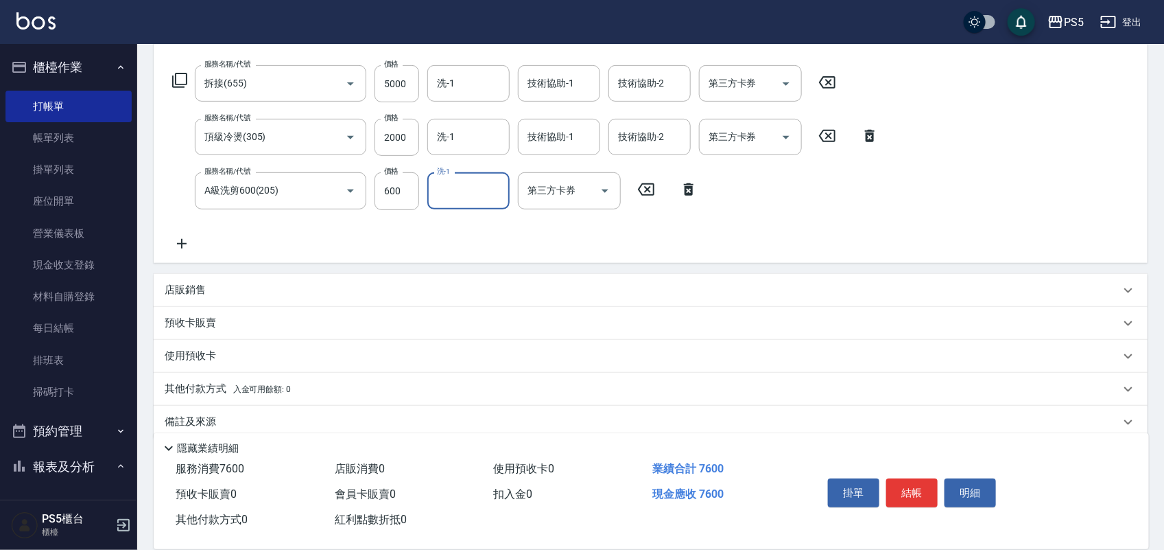
scroll to position [225, 0]
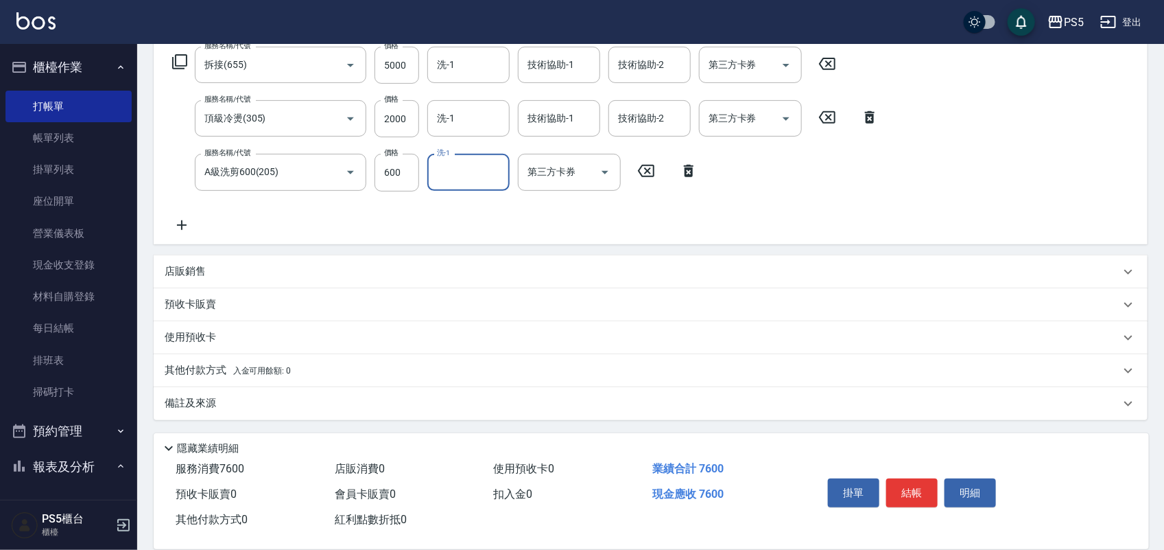
click at [185, 376] on p "其他付款方式 入金可用餘額: 0" at bounding box center [228, 370] width 126 height 15
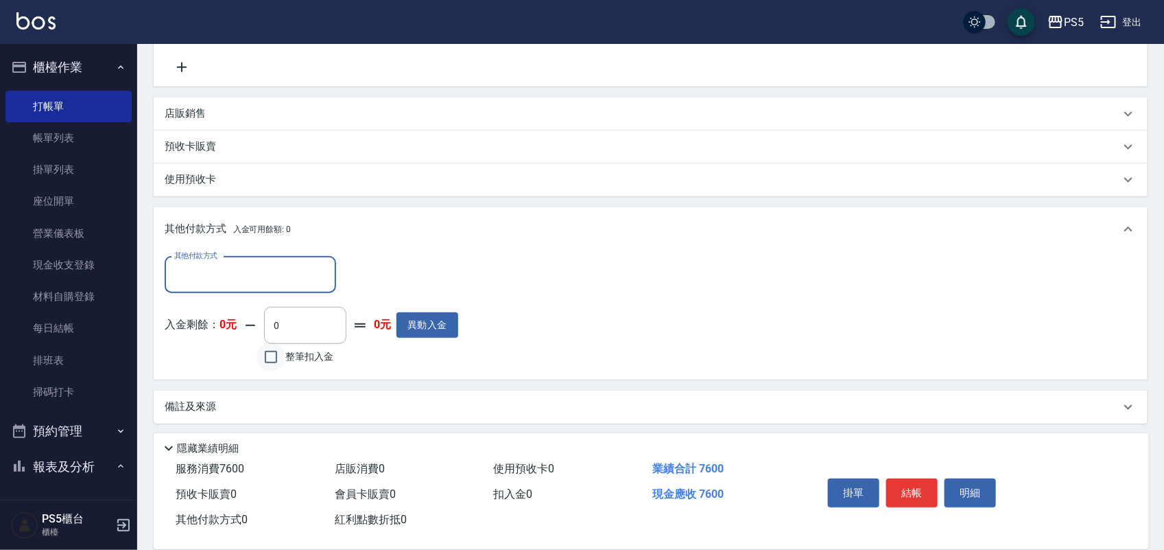
scroll to position [386, 0]
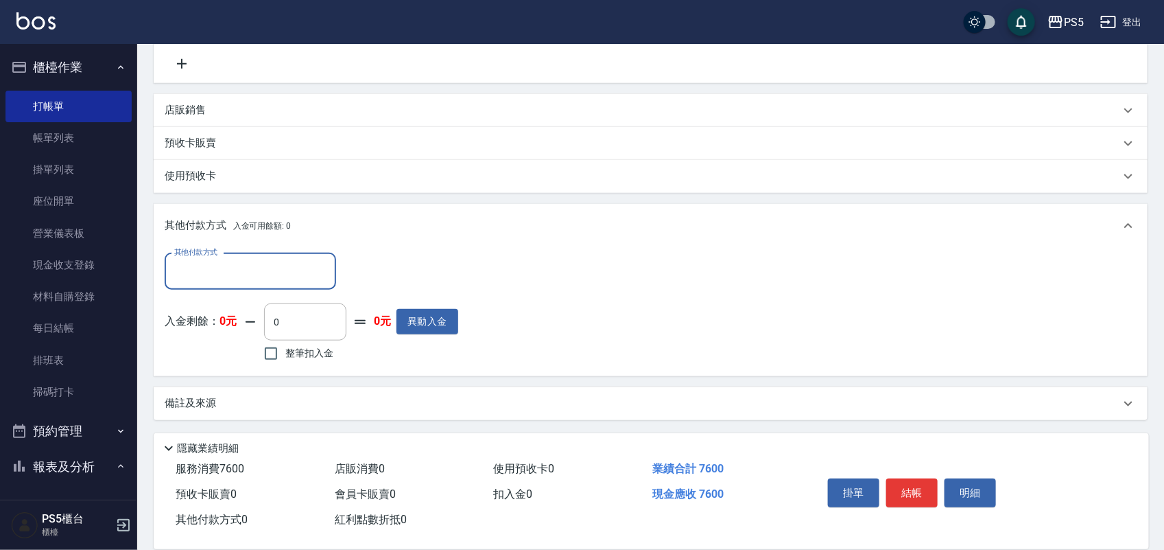
click at [240, 268] on input "其他付款方式" at bounding box center [250, 271] width 159 height 24
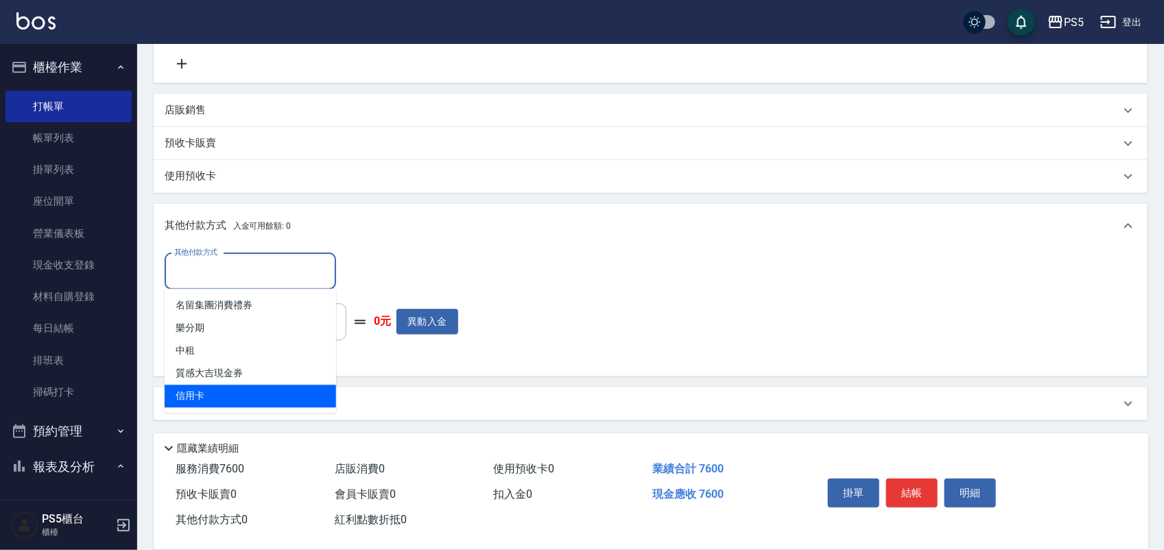
click at [211, 393] on span "信用卡" at bounding box center [251, 396] width 172 height 23
type input "信用卡"
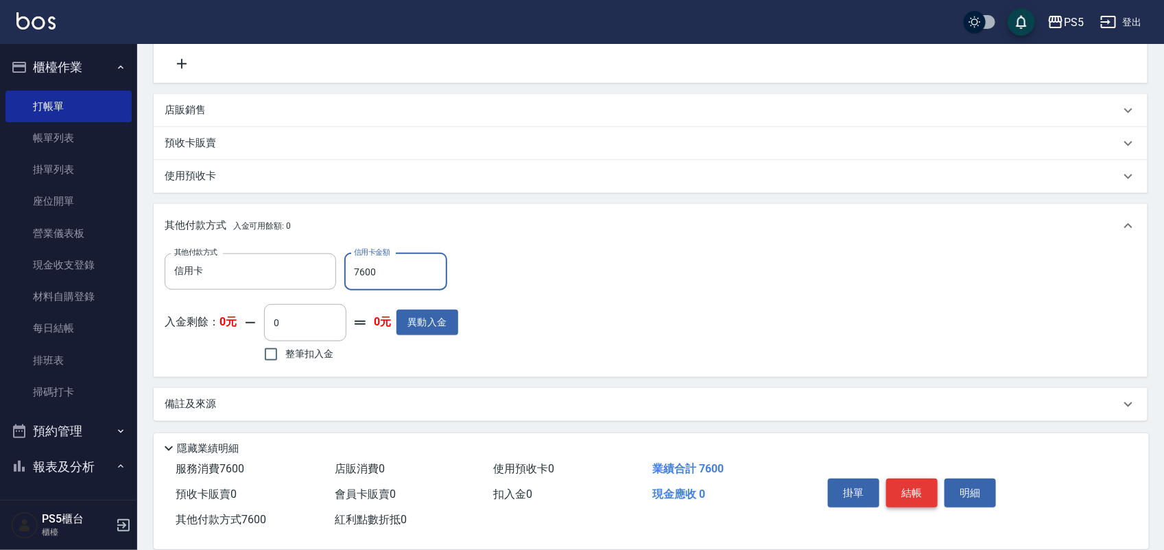
type input "7600"
click at [918, 489] on button "結帳" at bounding box center [912, 492] width 51 height 29
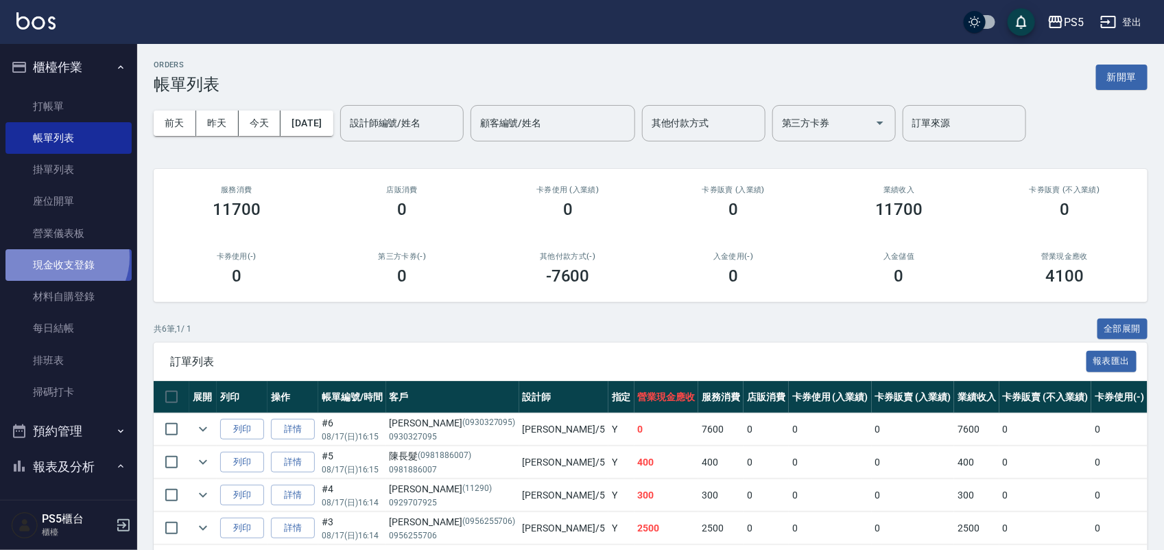
click at [62, 257] on link "現金收支登錄" at bounding box center [68, 265] width 126 height 32
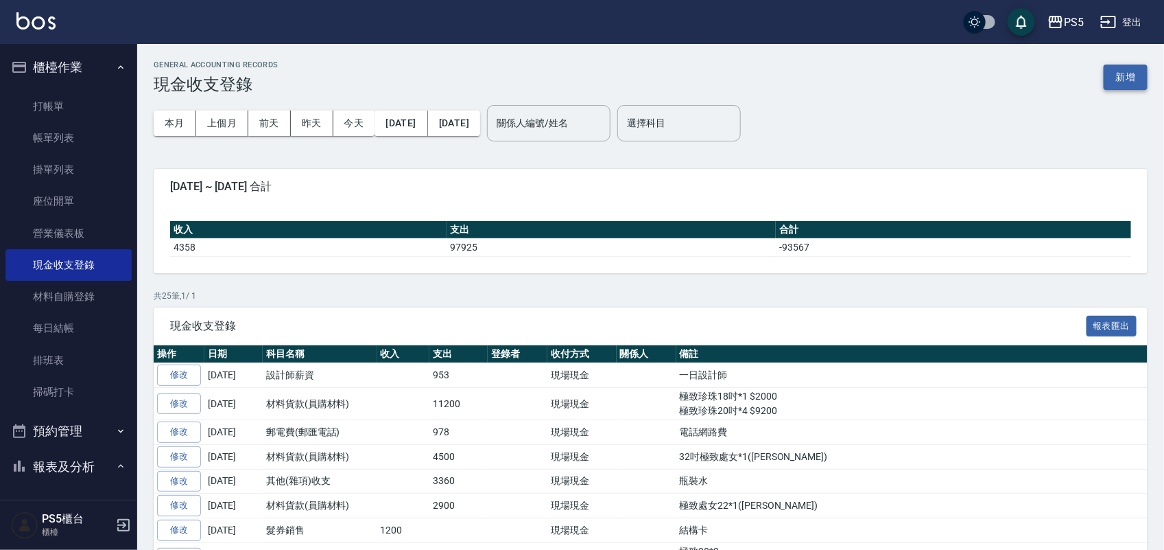
click at [1136, 80] on button "新增" at bounding box center [1126, 77] width 44 height 25
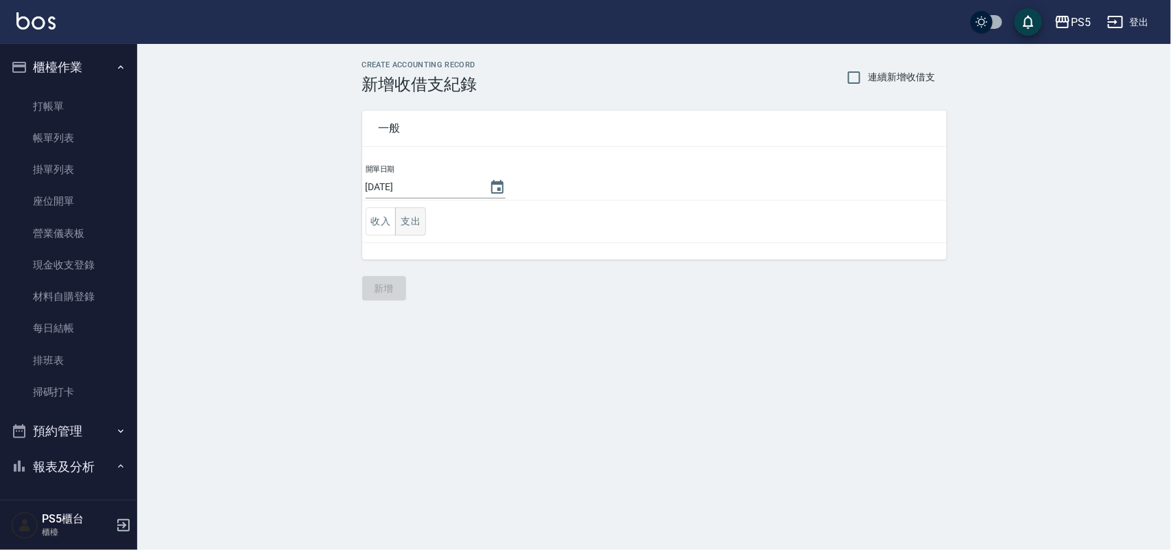
click at [412, 216] on button "支出" at bounding box center [410, 221] width 31 height 28
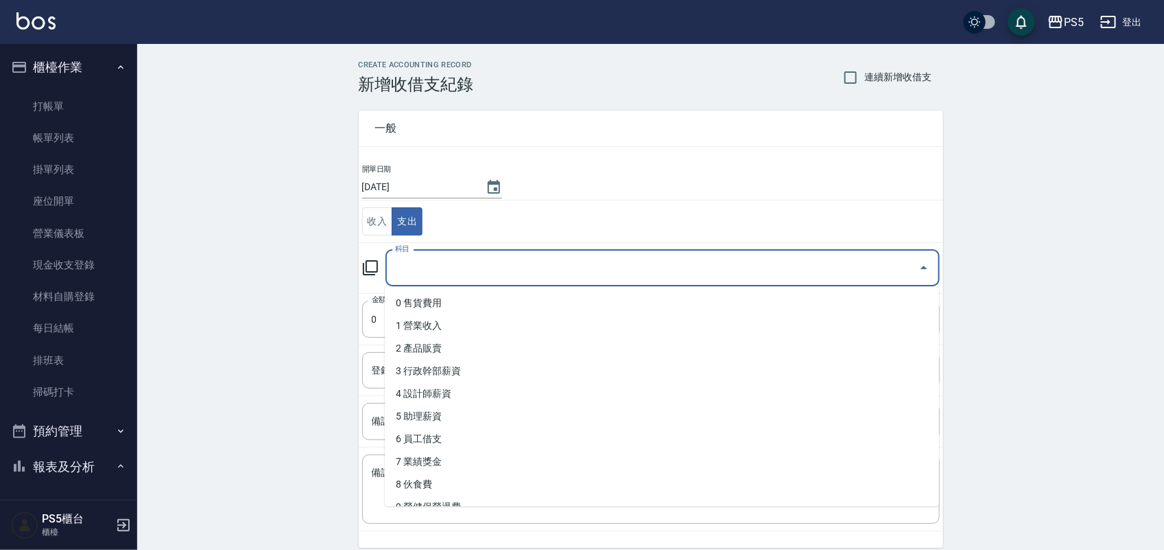
click at [410, 266] on input "科目" at bounding box center [652, 268] width 521 height 24
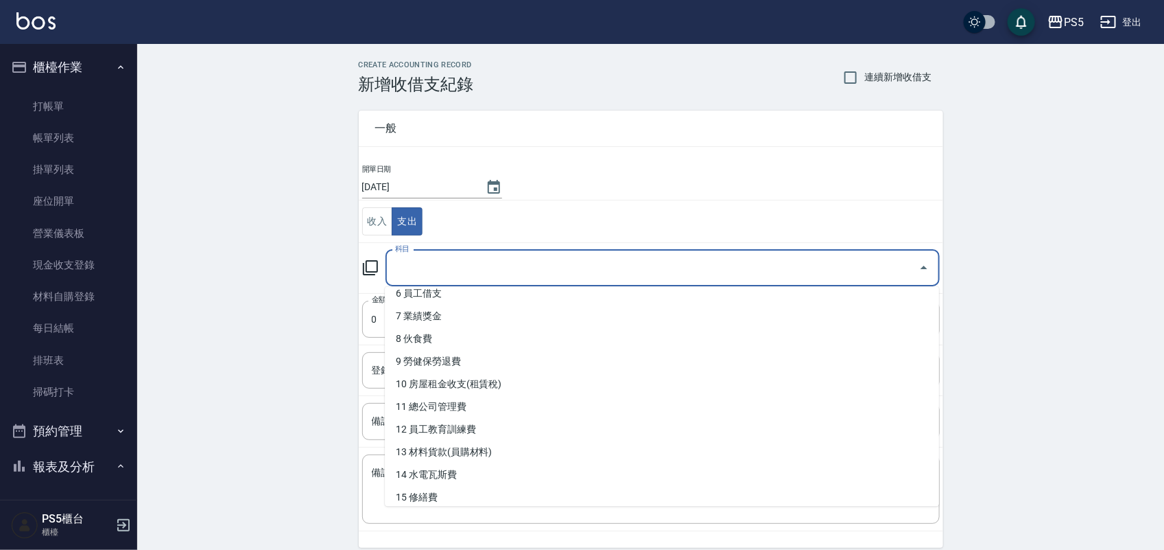
scroll to position [172, 0]
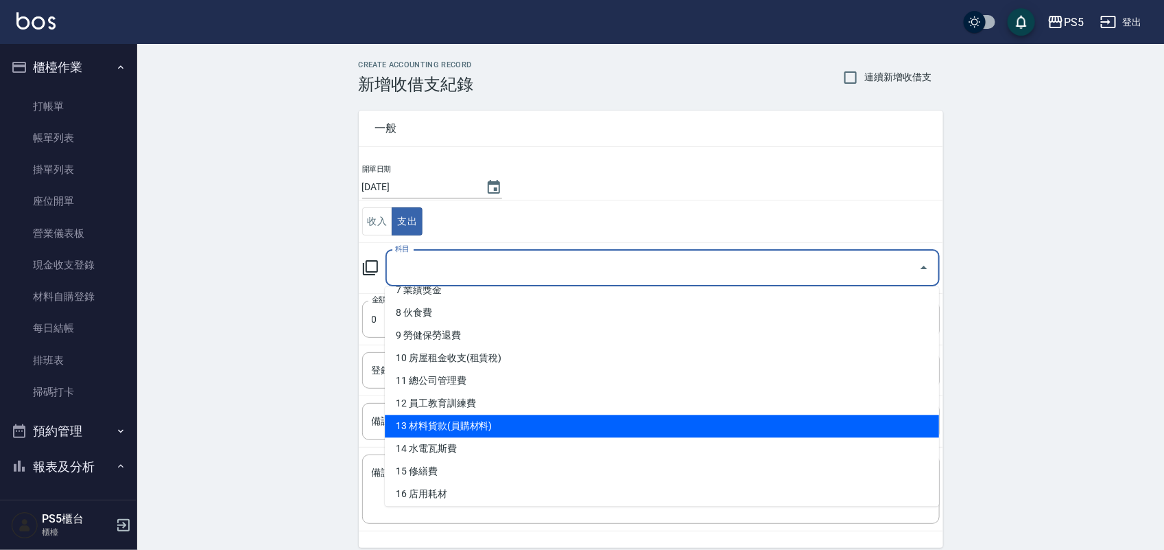
click at [432, 427] on li "13 材料貨款(員購材料)" at bounding box center [662, 426] width 554 height 23
type input "13 材料貨款(員購材料)"
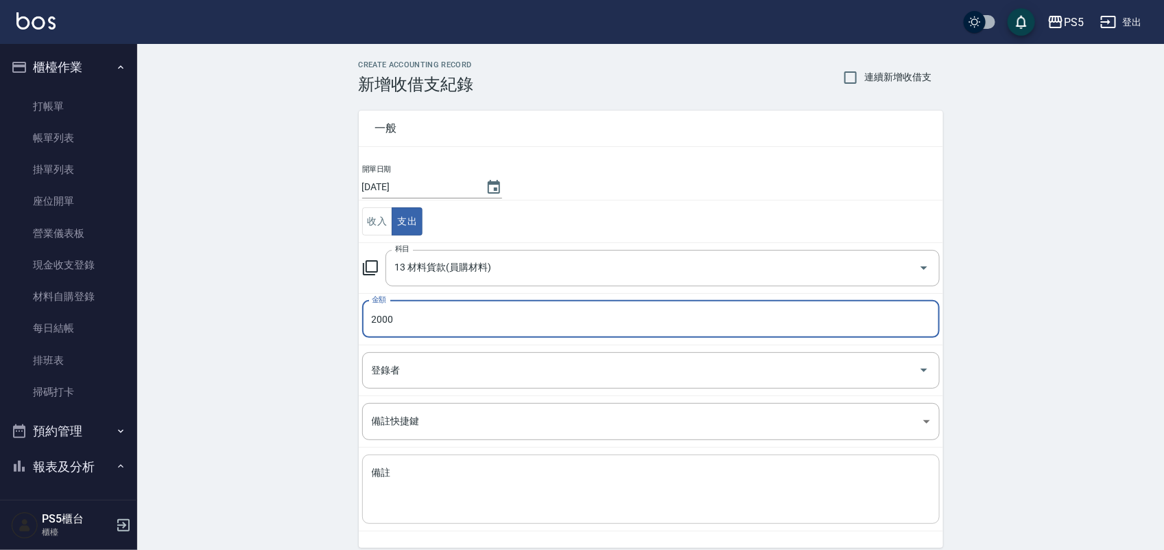
type input "2000"
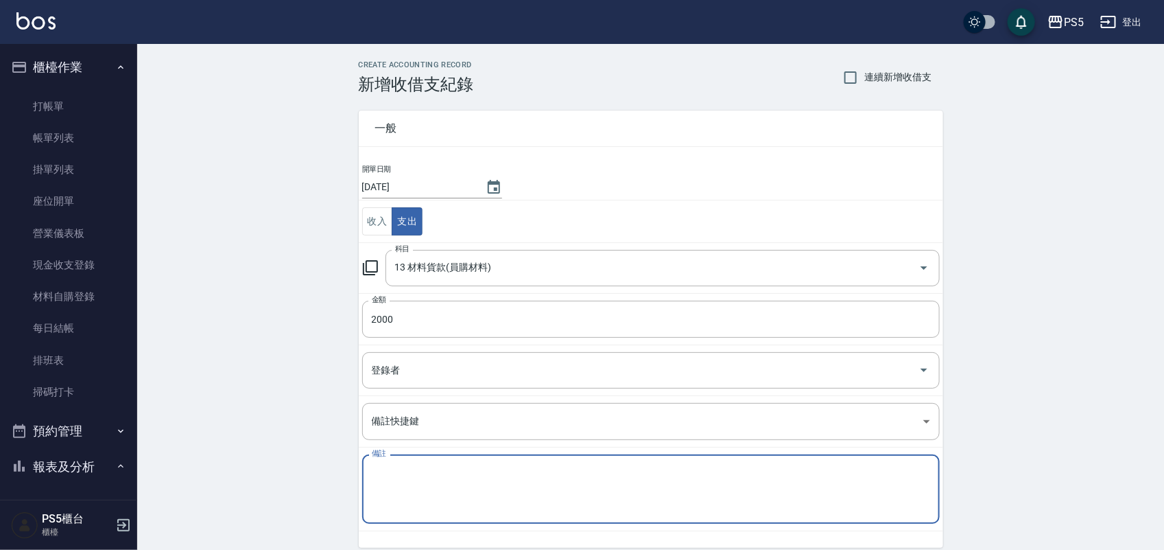
click at [398, 475] on textarea "備註" at bounding box center [651, 489] width 559 height 47
type textarea "r"
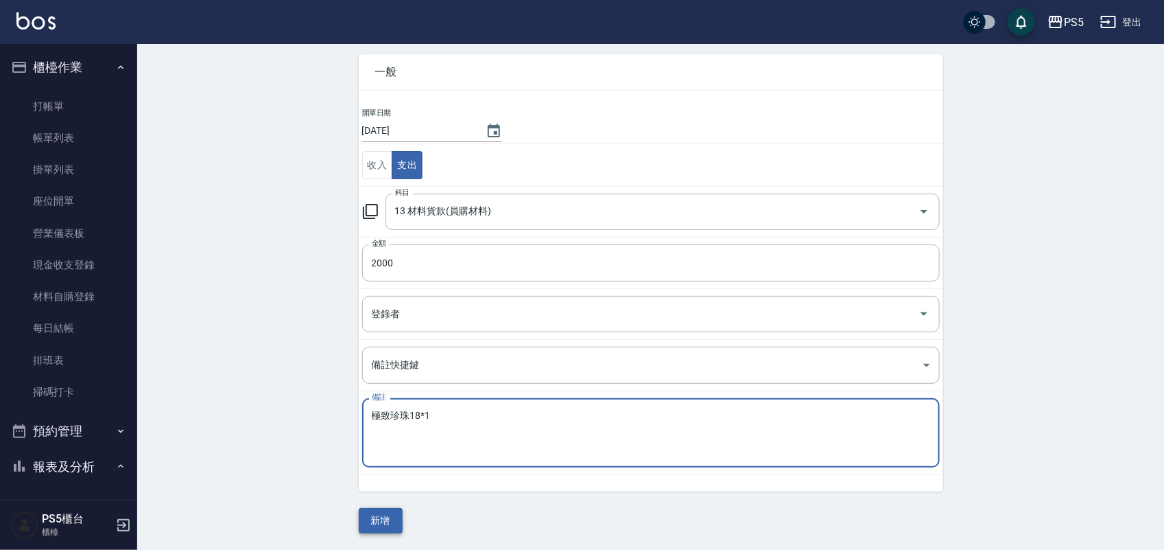
type textarea "極致珍珠18*1"
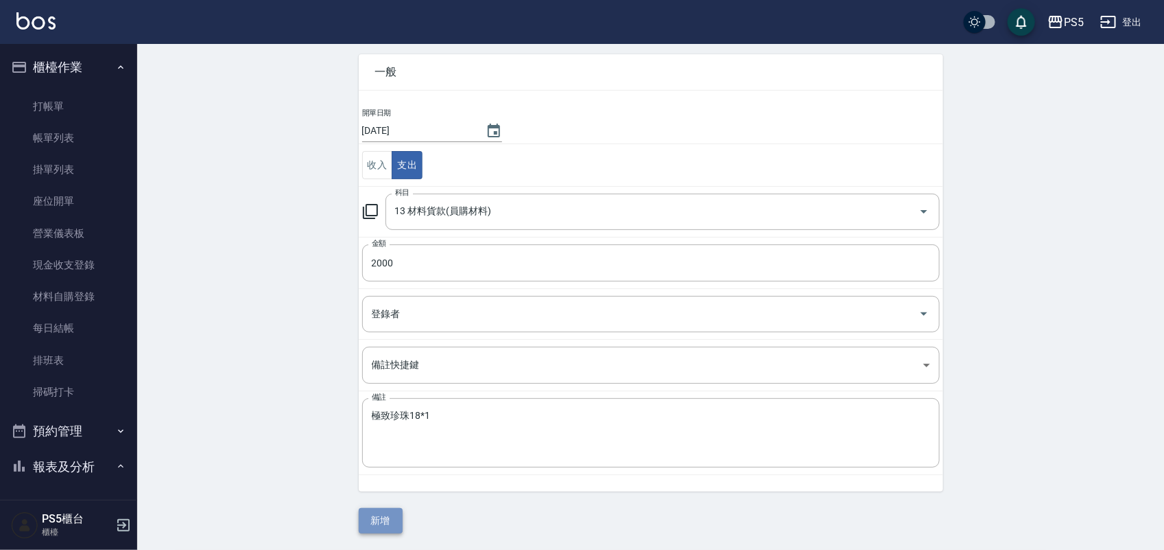
click at [382, 516] on button "新增" at bounding box center [381, 520] width 44 height 25
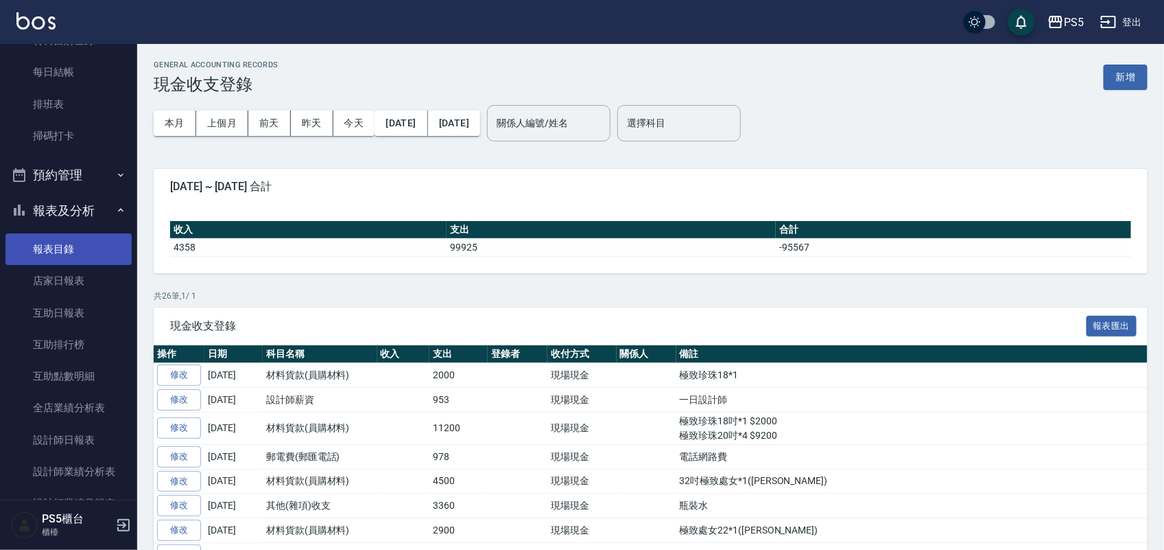
scroll to position [257, 0]
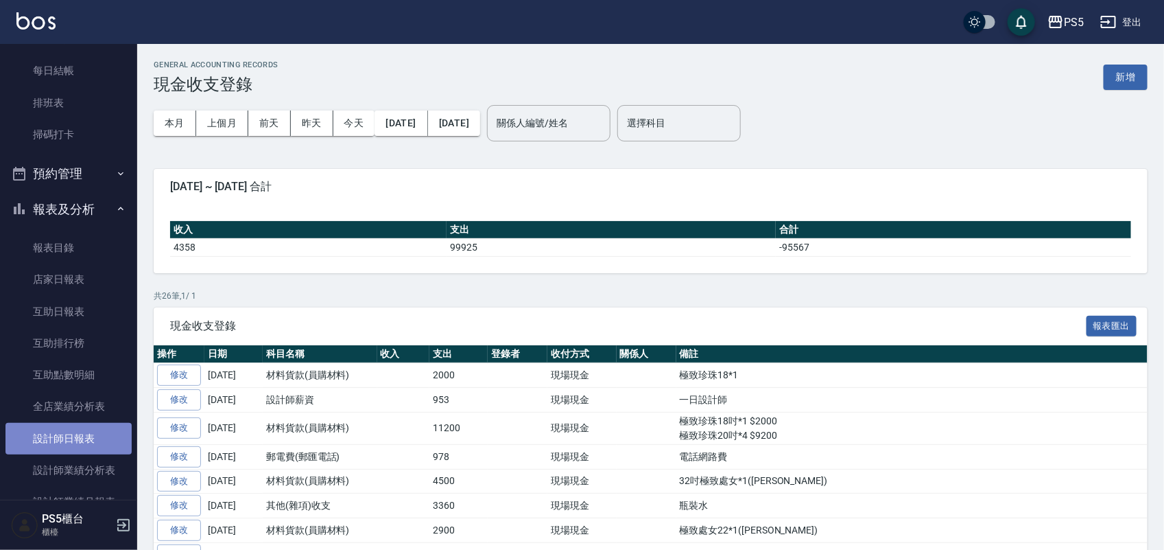
click at [83, 439] on link "設計師日報表" at bounding box center [68, 439] width 126 height 32
